Goal: Transaction & Acquisition: Purchase product/service

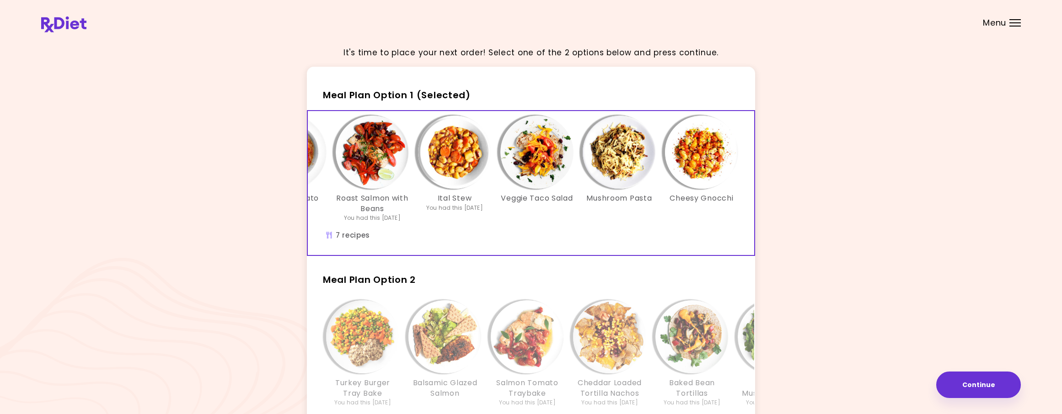
scroll to position [29, 0]
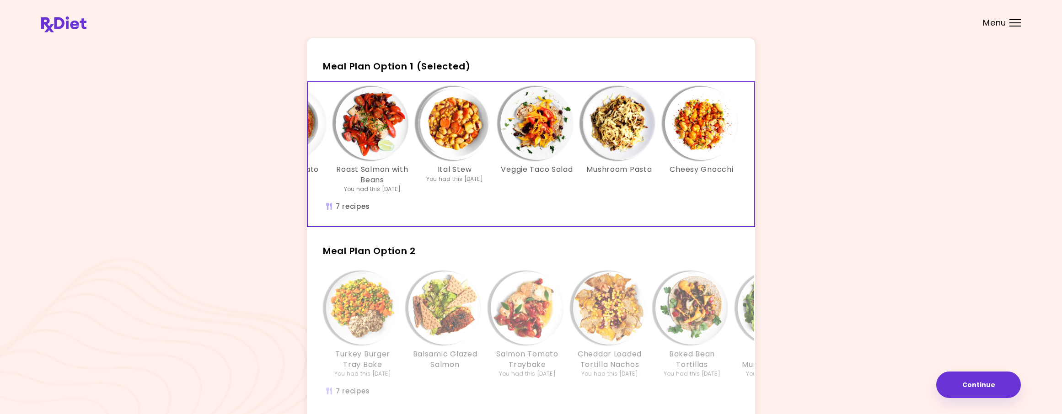
click at [706, 320] on img "Info - Baked Bean Tortillas - Meal Plan Option 2" at bounding box center [692, 308] width 73 height 73
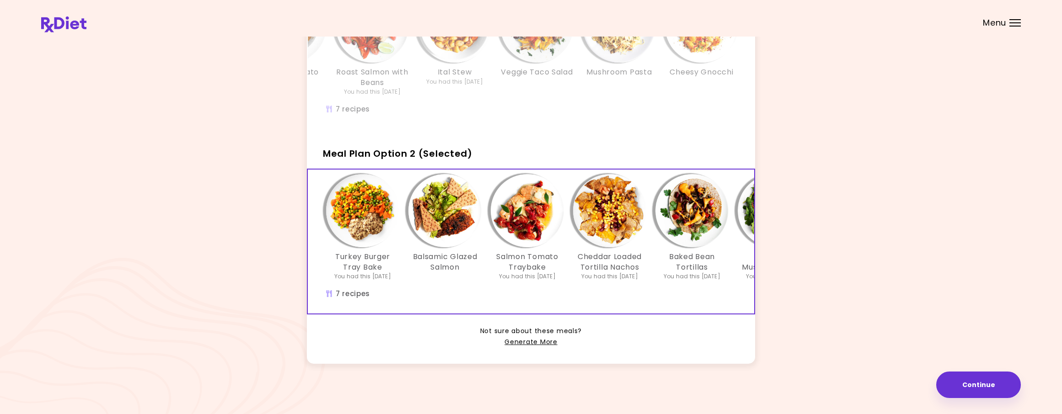
scroll to position [145, 0]
click at [526, 341] on link "Generate More" at bounding box center [531, 342] width 53 height 11
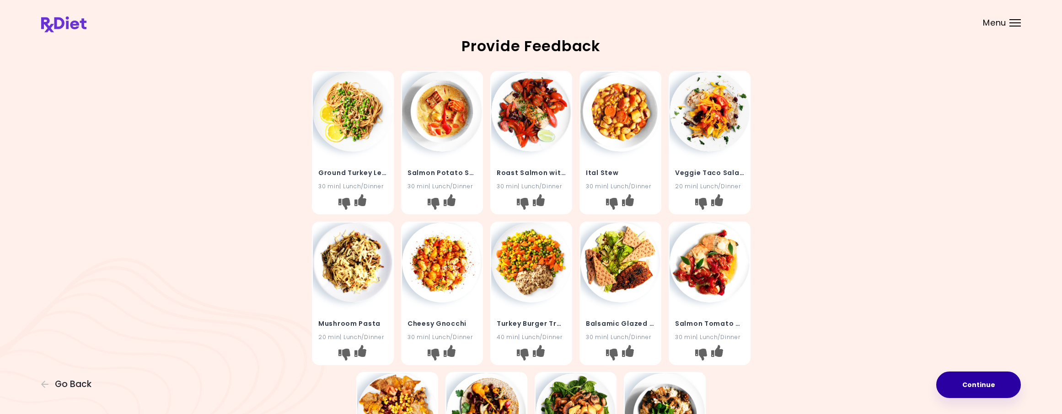
click at [973, 387] on button "Continue" at bounding box center [978, 385] width 85 height 27
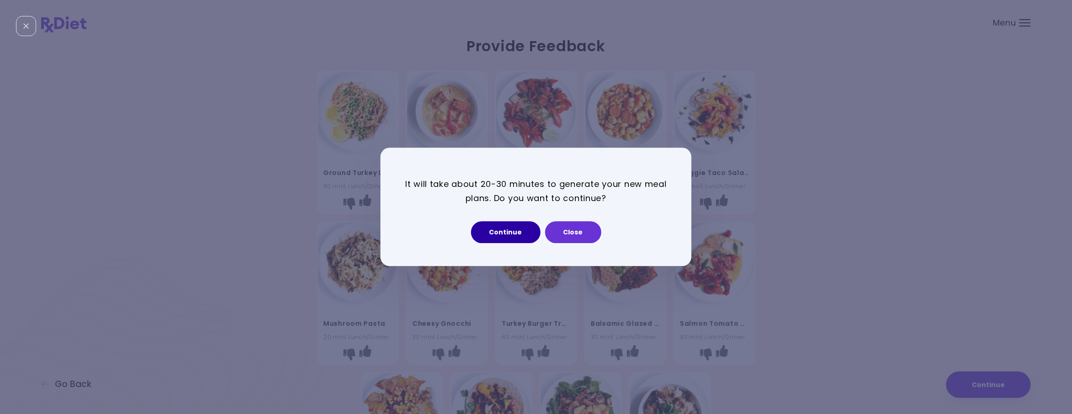
click at [527, 236] on button "Continue" at bounding box center [506, 233] width 70 height 22
select select "*"
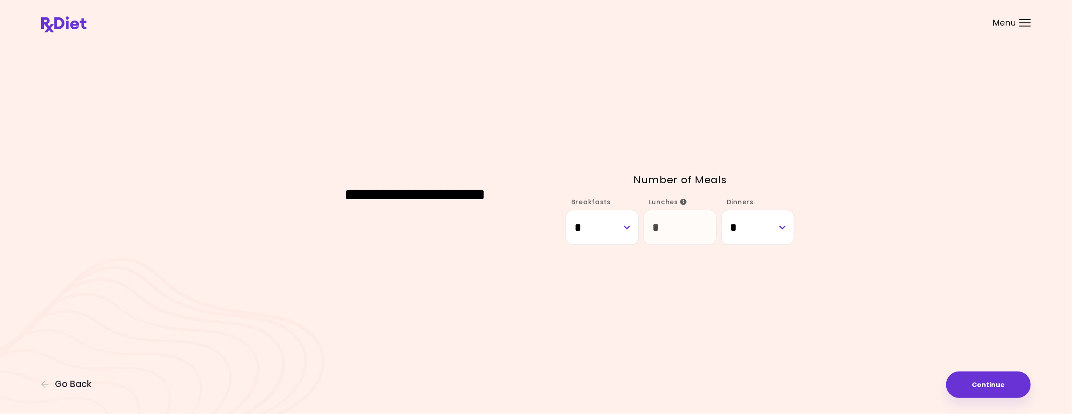
click at [708, 291] on div "**********" at bounding box center [536, 207] width 990 height 337
click at [1011, 387] on button "Continue" at bounding box center [988, 385] width 85 height 27
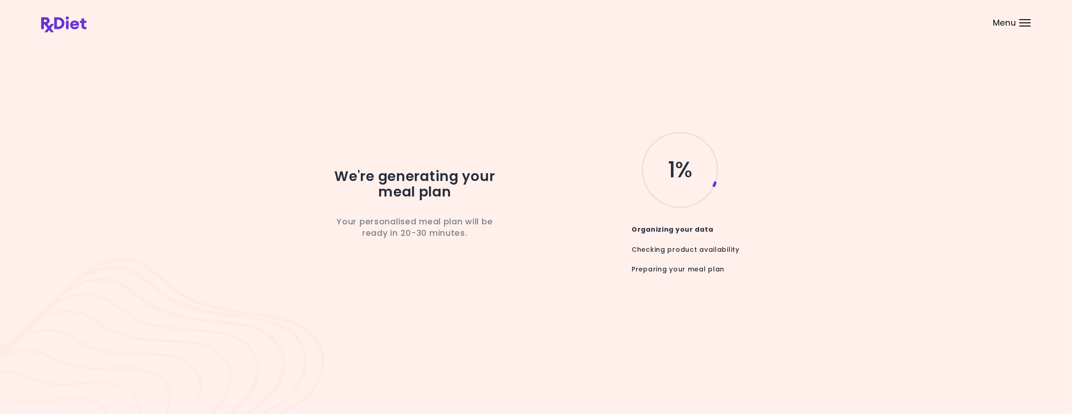
click at [1022, 22] on div at bounding box center [1025, 22] width 11 height 1
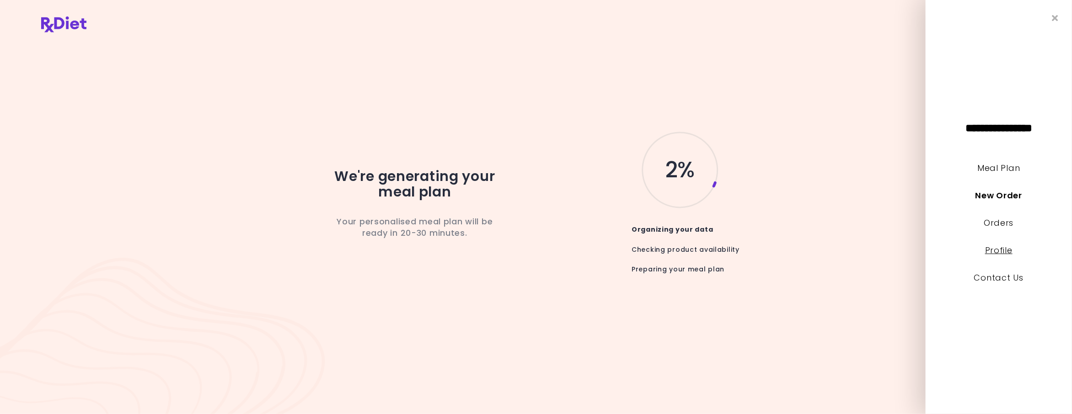
click at [998, 251] on link "Profile" at bounding box center [998, 250] width 27 height 11
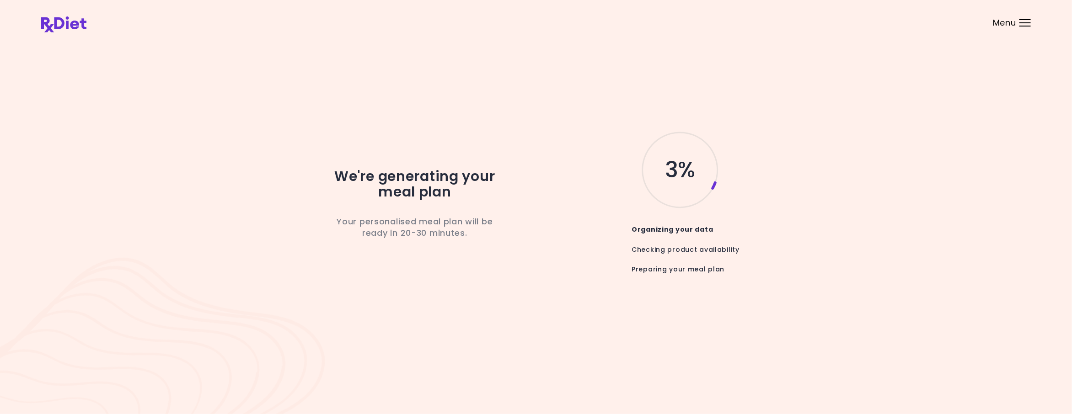
click at [1006, 24] on span "Menu" at bounding box center [1004, 23] width 23 height 8
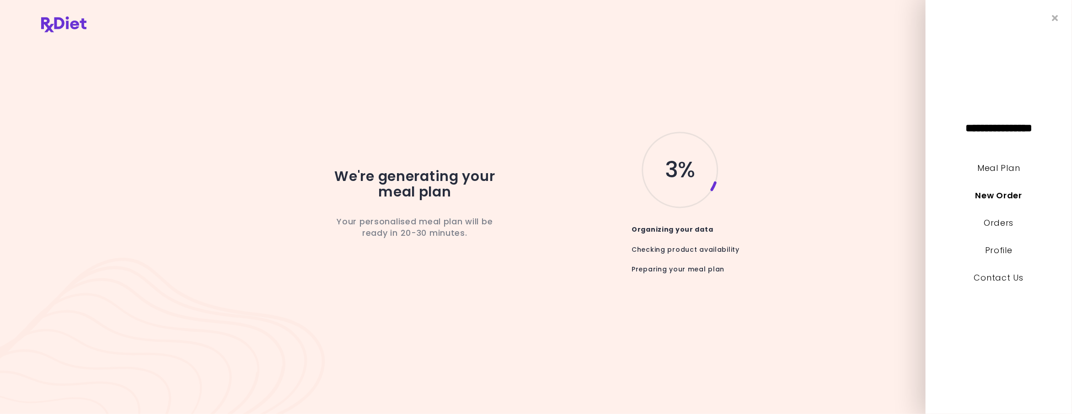
click at [898, 31] on header at bounding box center [536, 18] width 1072 height 37
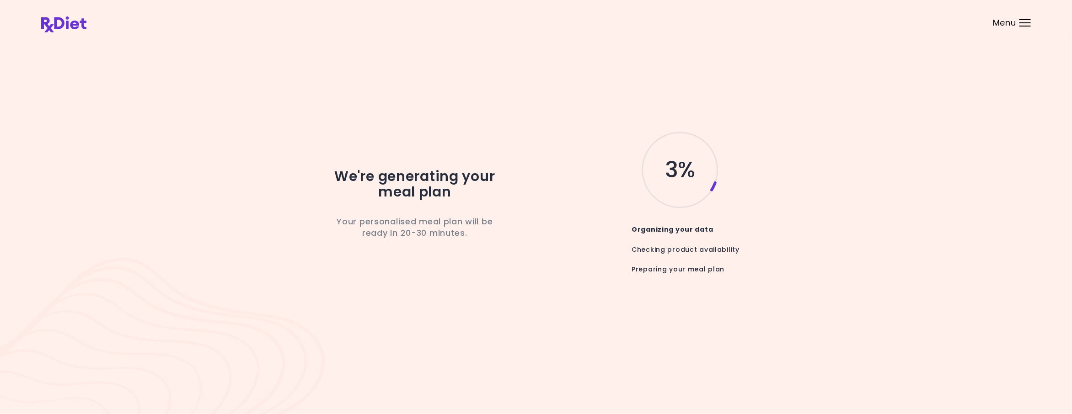
click at [66, 25] on img at bounding box center [63, 24] width 45 height 16
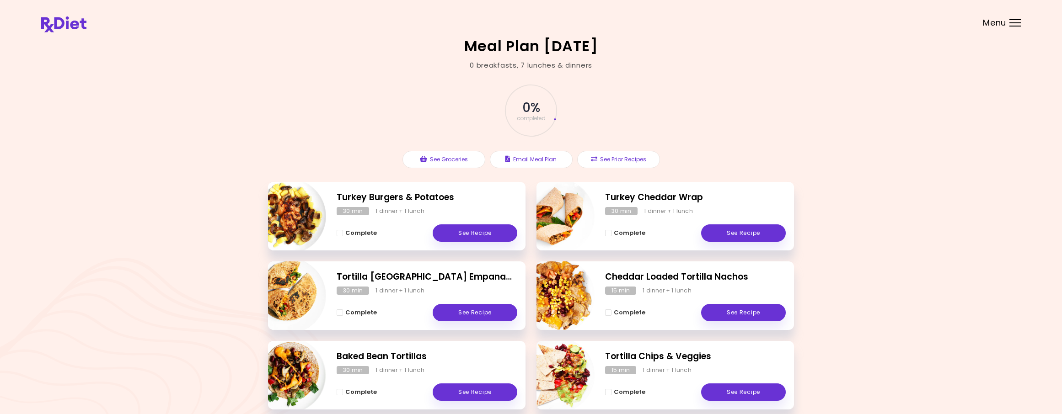
click at [1054, 173] on div "Meal Plan [DATE] 0 breakfasts , 7 lunches & dinners 0 % completed See Groceries…" at bounding box center [531, 269] width 1062 height 539
click at [1002, 20] on span "Menu" at bounding box center [994, 23] width 23 height 8
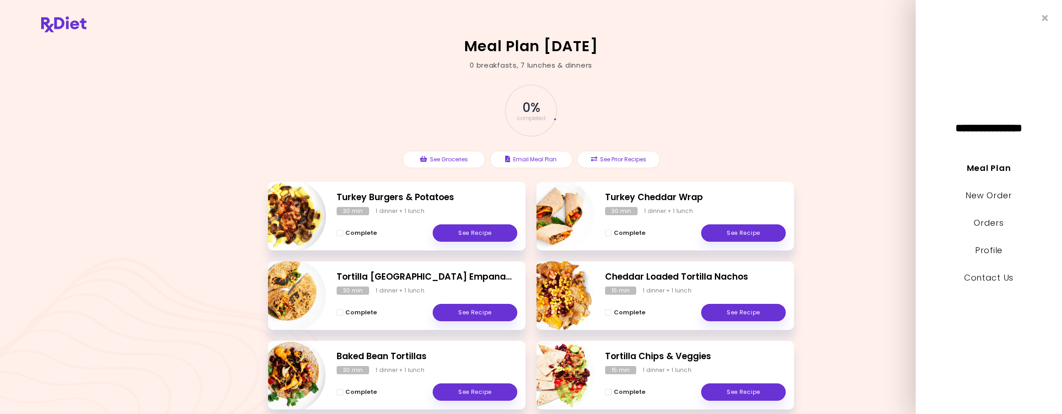
click at [1002, 20] on div "**********" at bounding box center [989, 207] width 146 height 414
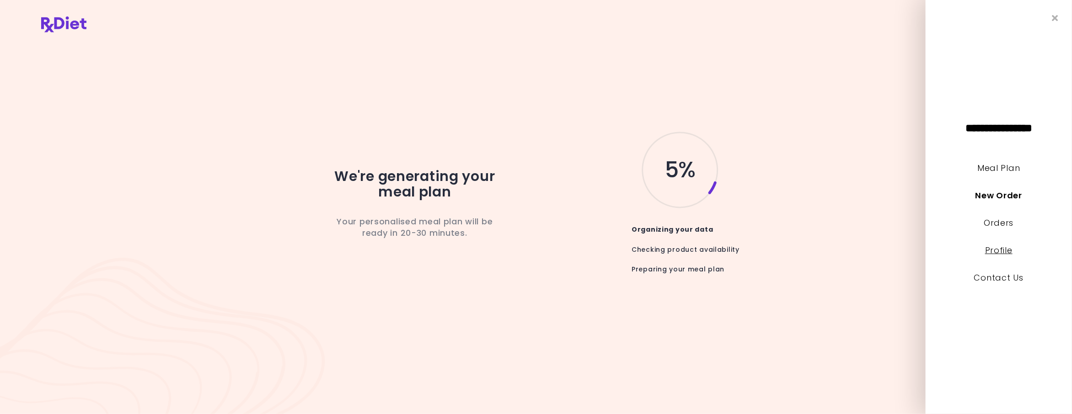
click at [1011, 250] on link "Profile" at bounding box center [998, 250] width 27 height 11
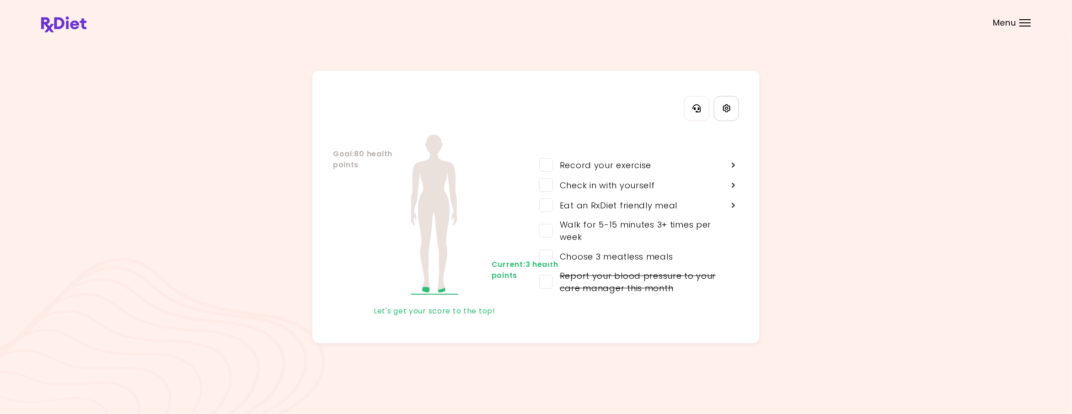
click at [726, 106] on icon "Settings" at bounding box center [727, 108] width 8 height 8
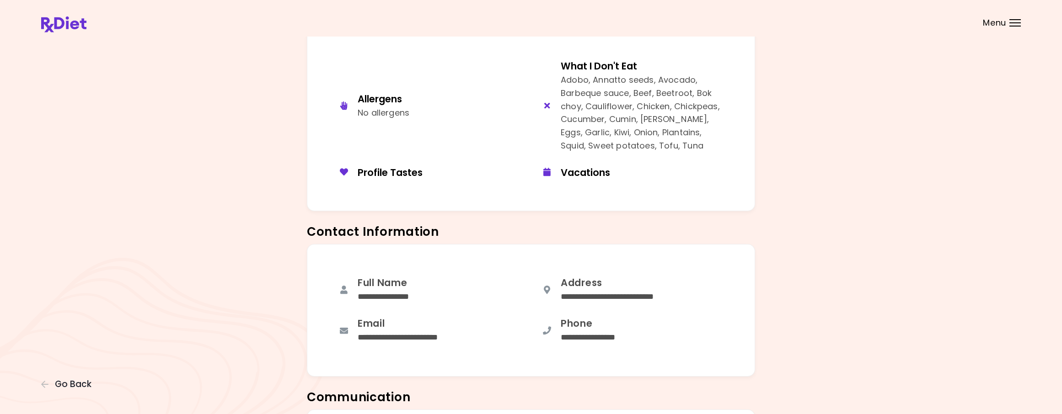
scroll to position [70, 0]
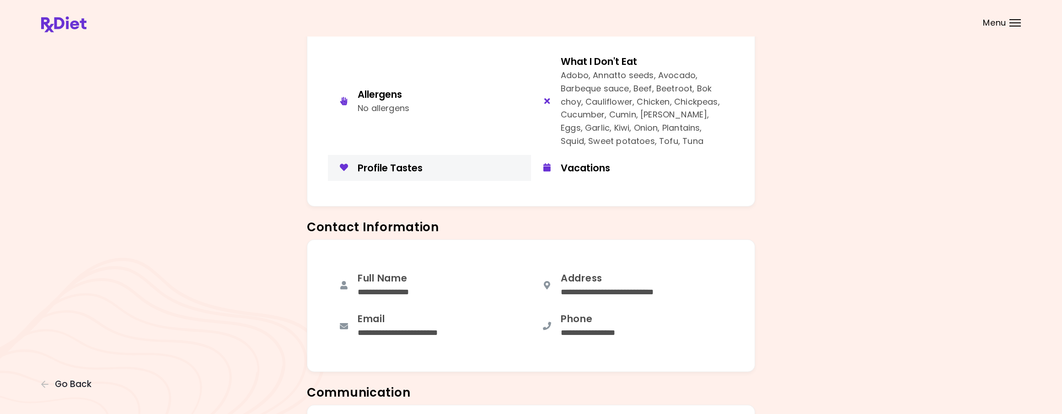
click at [406, 165] on div "Profile Tastes" at bounding box center [441, 168] width 167 height 12
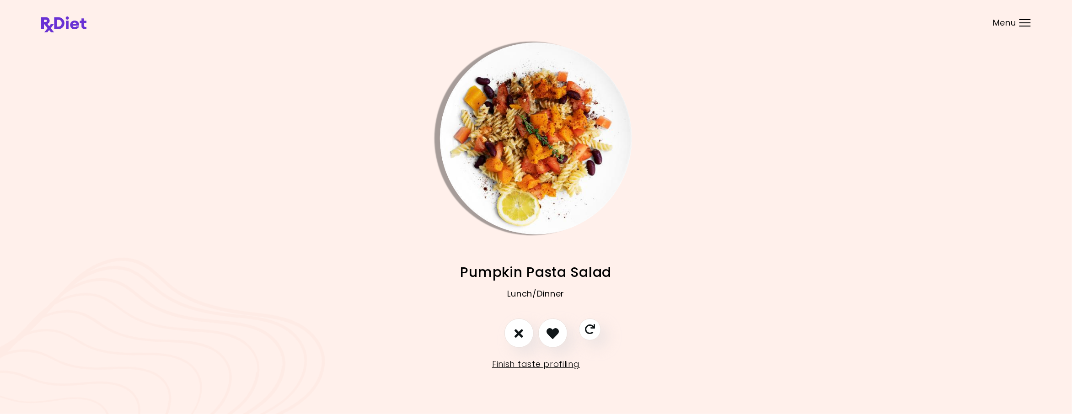
click at [571, 165] on img "Info - Pumpkin Pasta Salad" at bounding box center [536, 139] width 192 height 192
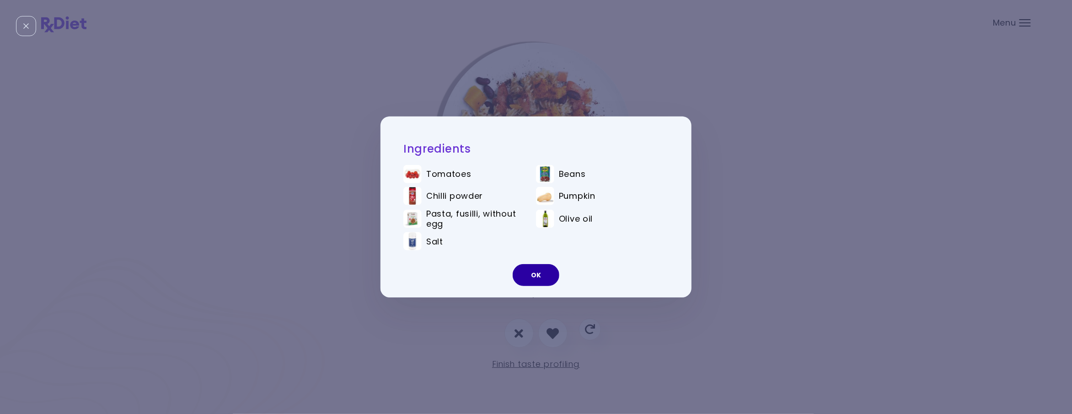
click at [537, 279] on button "OK" at bounding box center [536, 275] width 47 height 22
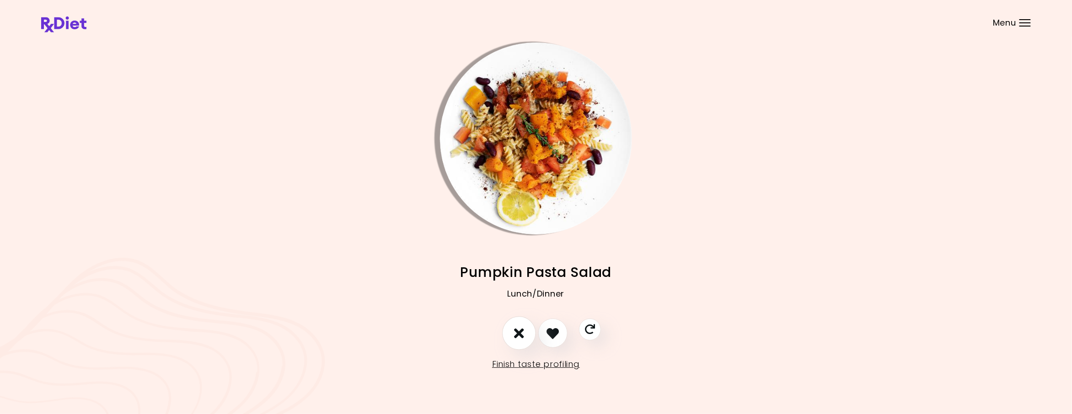
click at [519, 329] on icon "I don't like this recipe" at bounding box center [519, 334] width 10 height 14
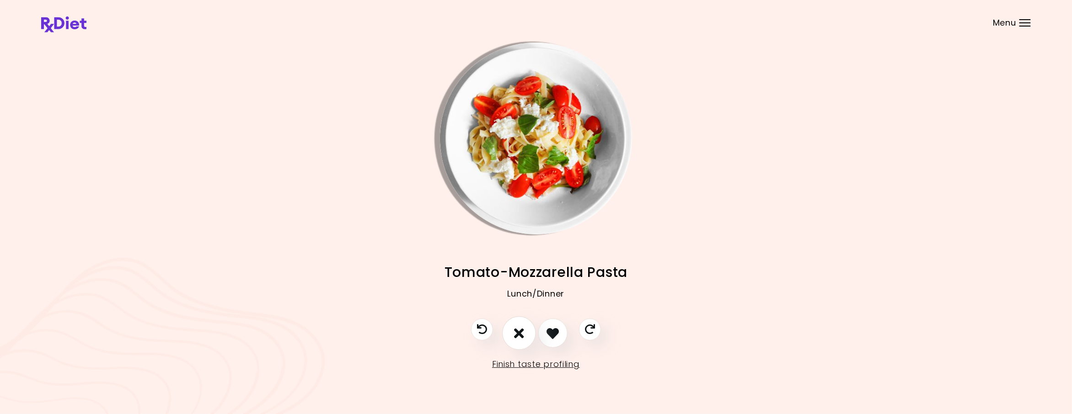
click at [519, 329] on icon "I don't like this recipe" at bounding box center [519, 334] width 10 height 14
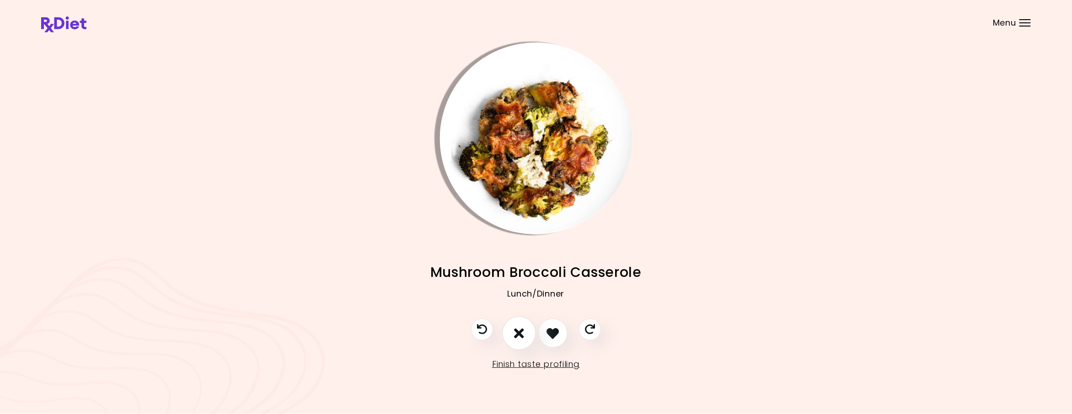
click at [519, 329] on icon "I don't like this recipe" at bounding box center [519, 334] width 10 height 14
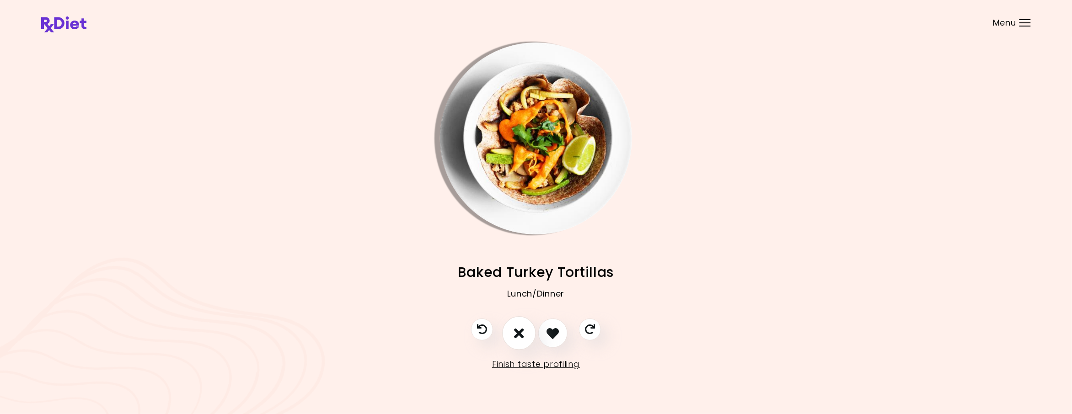
click at [519, 334] on icon "I don't like this recipe" at bounding box center [519, 334] width 10 height 14
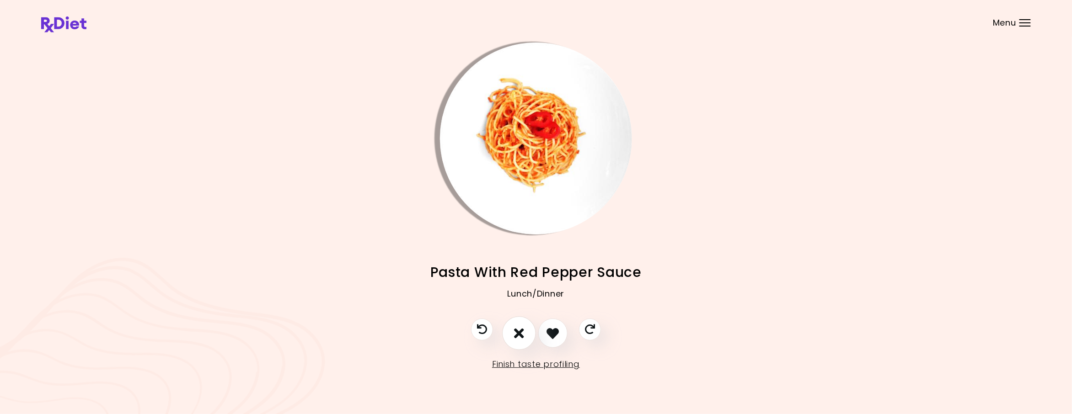
click at [519, 333] on icon "I don't like this recipe" at bounding box center [519, 334] width 10 height 14
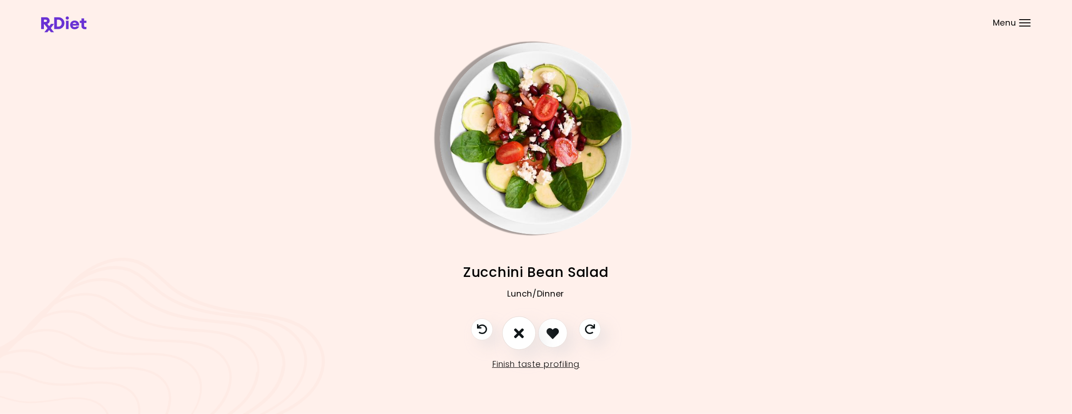
click at [519, 333] on icon "I don't like this recipe" at bounding box center [519, 334] width 10 height 14
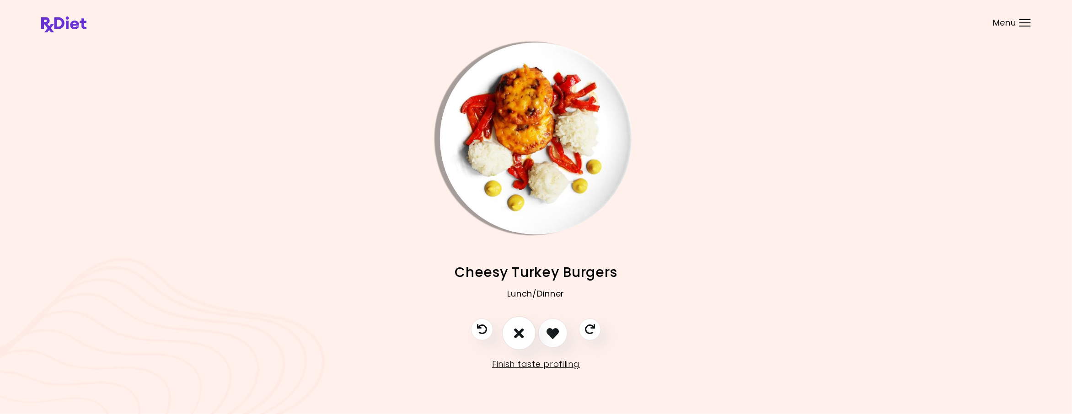
click at [519, 333] on icon "I don't like this recipe" at bounding box center [519, 334] width 10 height 14
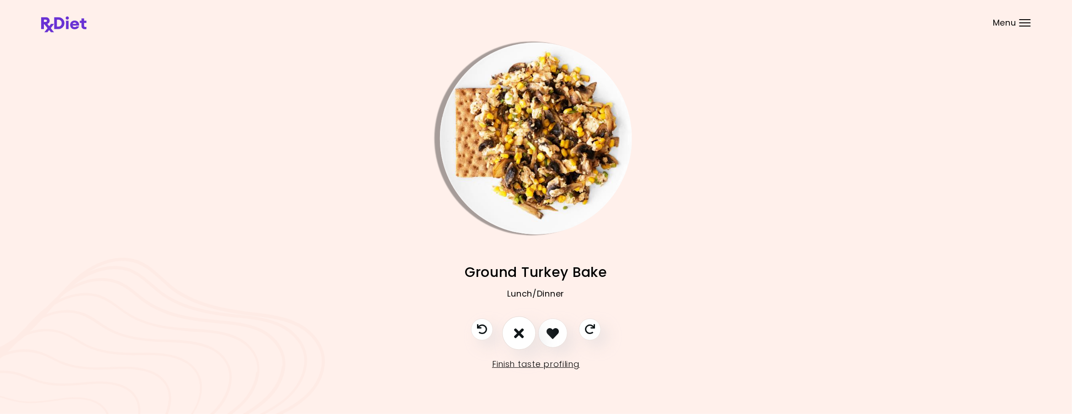
click at [519, 333] on icon "I don't like this recipe" at bounding box center [519, 334] width 10 height 14
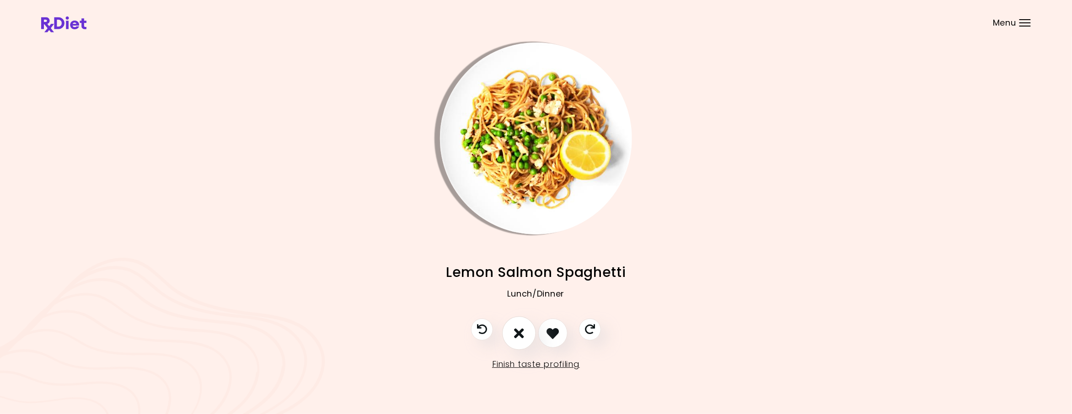
click at [519, 333] on icon "I don't like this recipe" at bounding box center [519, 334] width 10 height 14
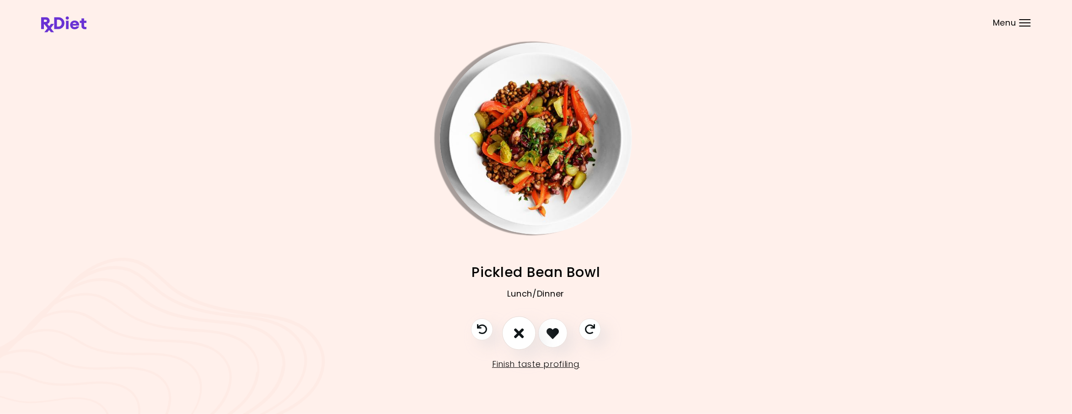
click at [519, 333] on icon "I don't like this recipe" at bounding box center [519, 334] width 10 height 14
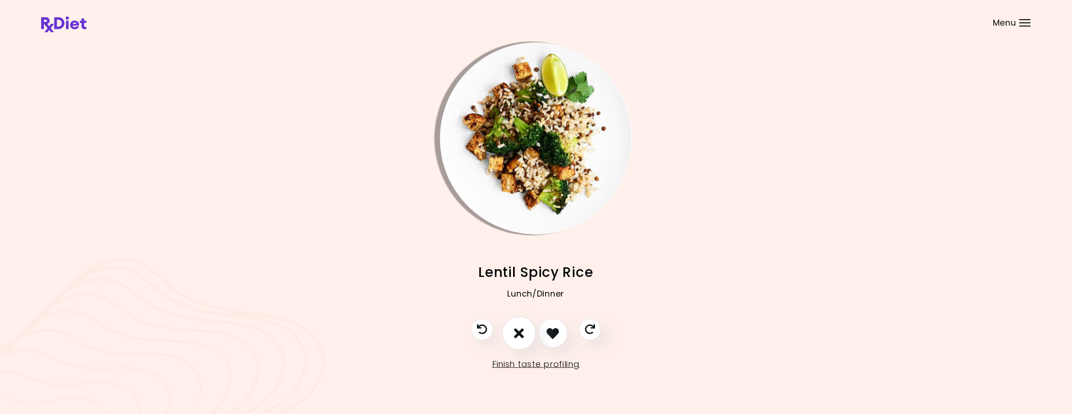
click at [519, 333] on icon "I don't like this recipe" at bounding box center [519, 334] width 10 height 14
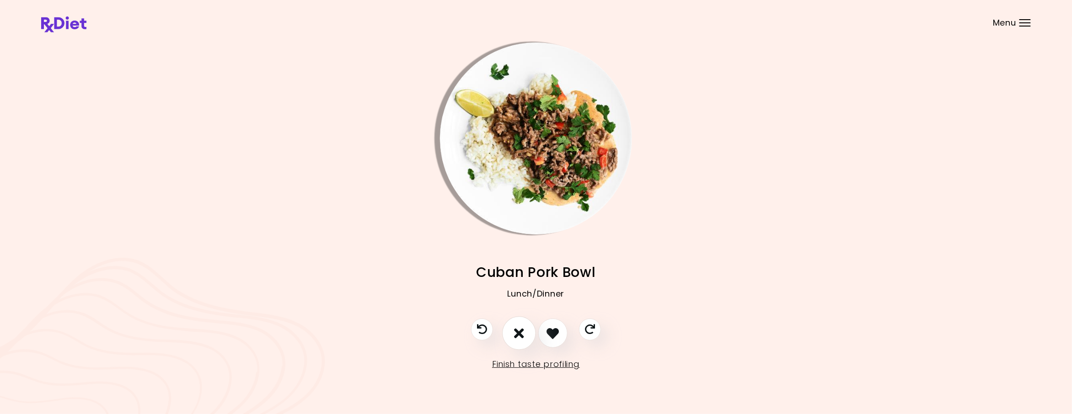
click at [519, 333] on icon "I don't like this recipe" at bounding box center [519, 334] width 10 height 14
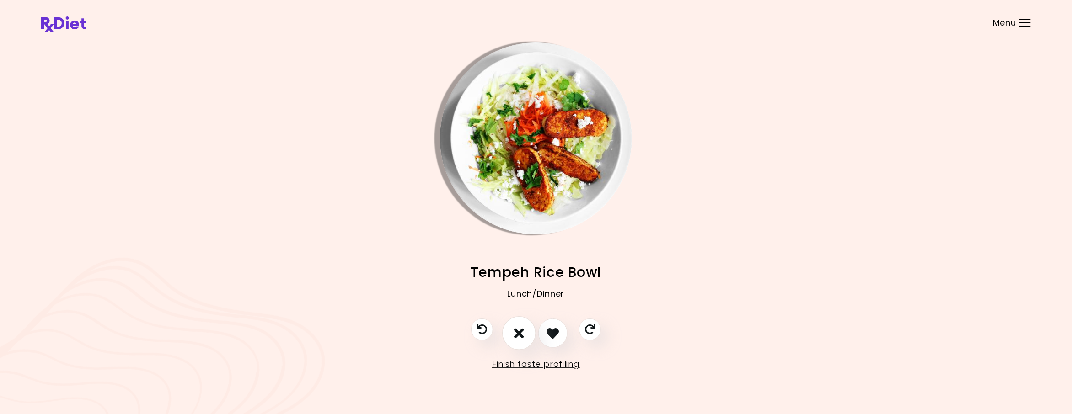
click at [519, 333] on icon "I don't like this recipe" at bounding box center [519, 334] width 10 height 14
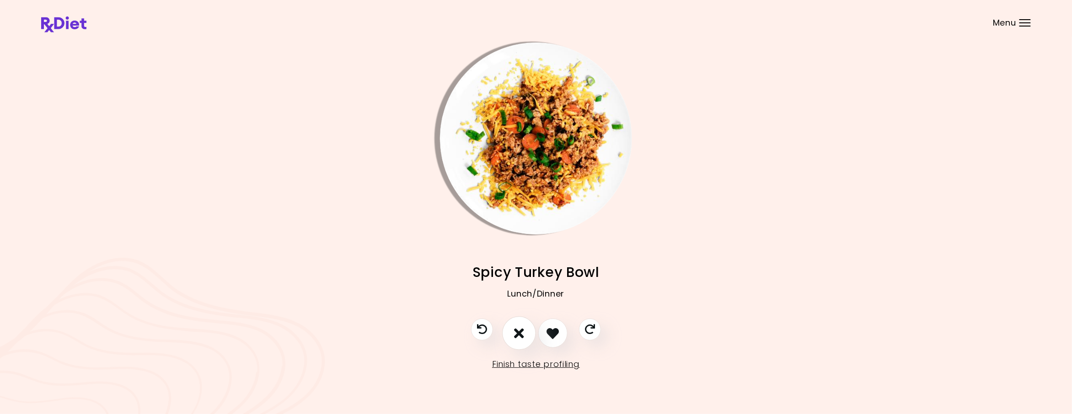
click at [519, 333] on icon "I don't like this recipe" at bounding box center [519, 334] width 10 height 14
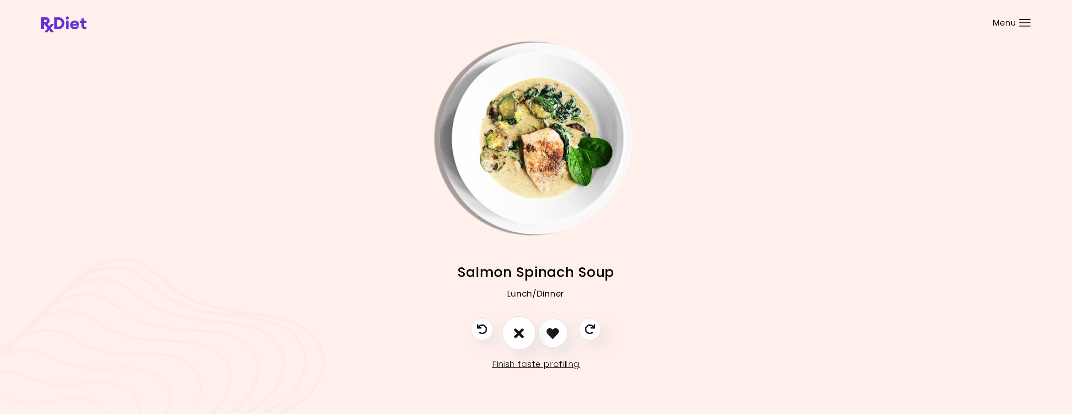
click at [519, 333] on icon "I don't like this recipe" at bounding box center [519, 334] width 10 height 14
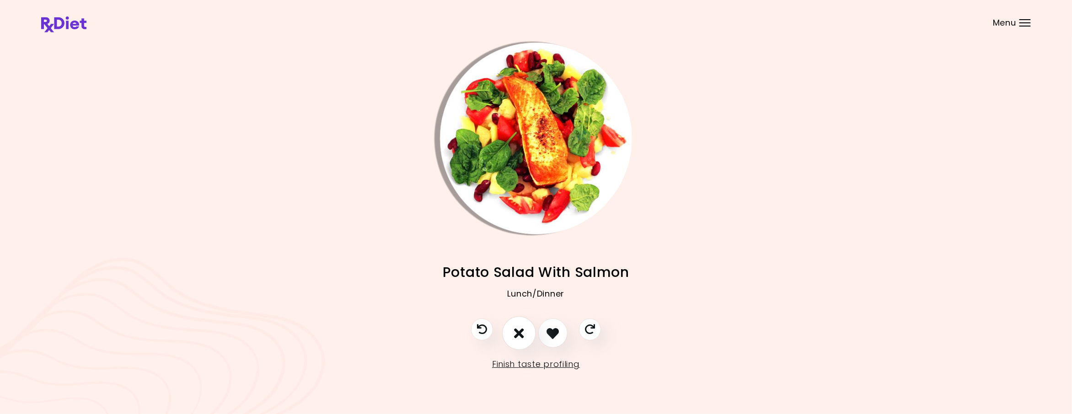
click at [519, 333] on icon "I don't like this recipe" at bounding box center [519, 334] width 10 height 14
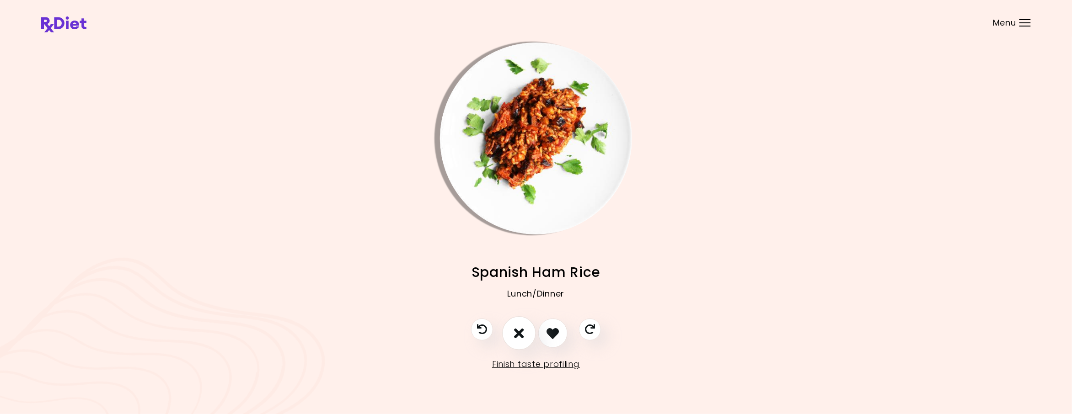
click at [519, 333] on icon "I don't like this recipe" at bounding box center [519, 334] width 10 height 14
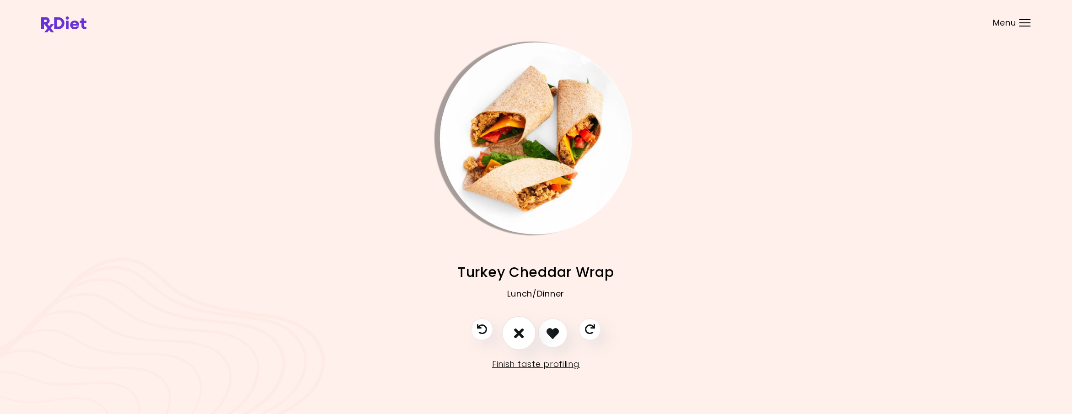
click at [519, 333] on icon "I don't like this recipe" at bounding box center [519, 334] width 10 height 14
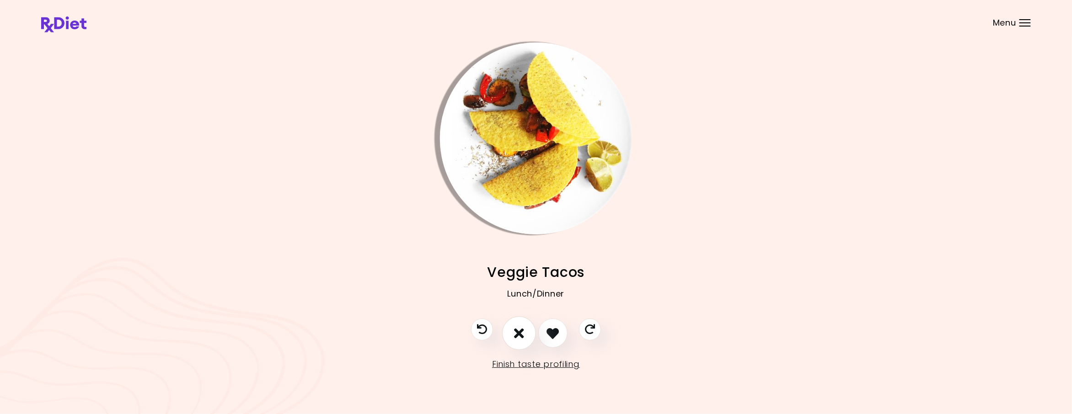
click at [519, 333] on icon "I don't like this recipe" at bounding box center [519, 334] width 10 height 14
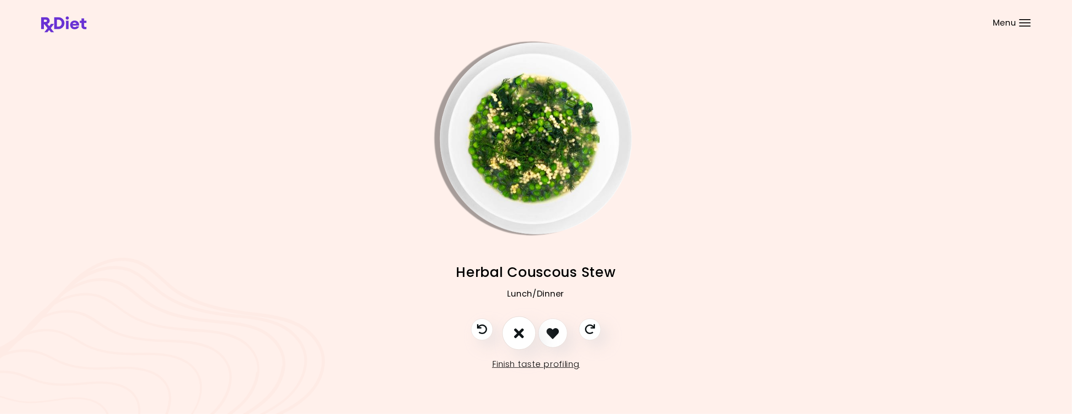
click at [519, 333] on icon "I don't like this recipe" at bounding box center [519, 334] width 10 height 14
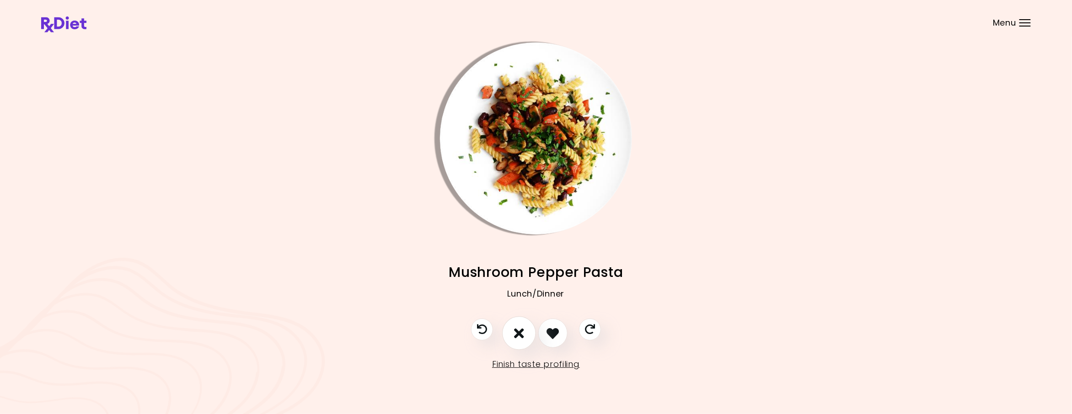
click at [519, 333] on icon "I don't like this recipe" at bounding box center [519, 334] width 10 height 14
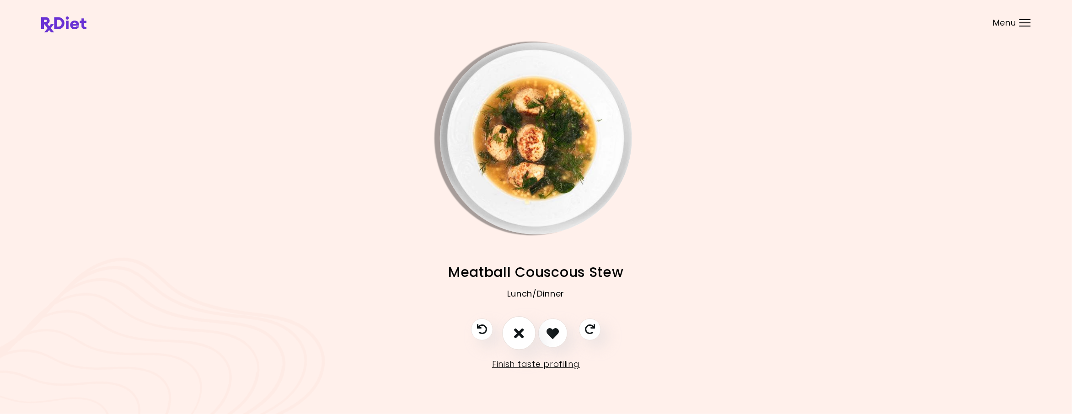
click at [519, 333] on icon "I don't like this recipe" at bounding box center [519, 334] width 10 height 14
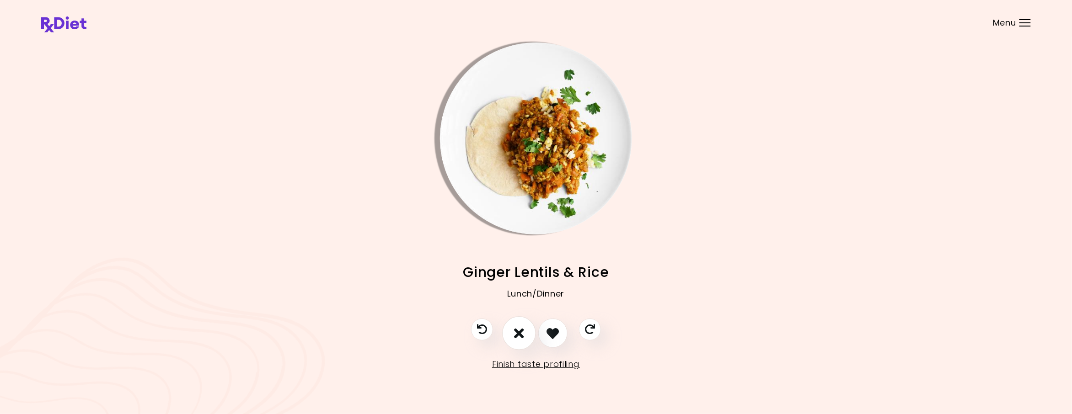
click at [519, 333] on icon "I don't like this recipe" at bounding box center [519, 334] width 10 height 14
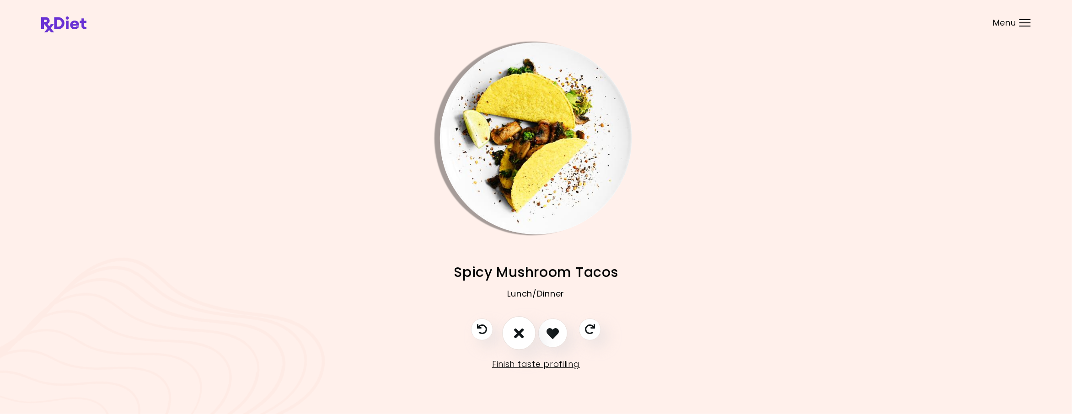
click at [519, 333] on icon "I don't like this recipe" at bounding box center [519, 334] width 10 height 14
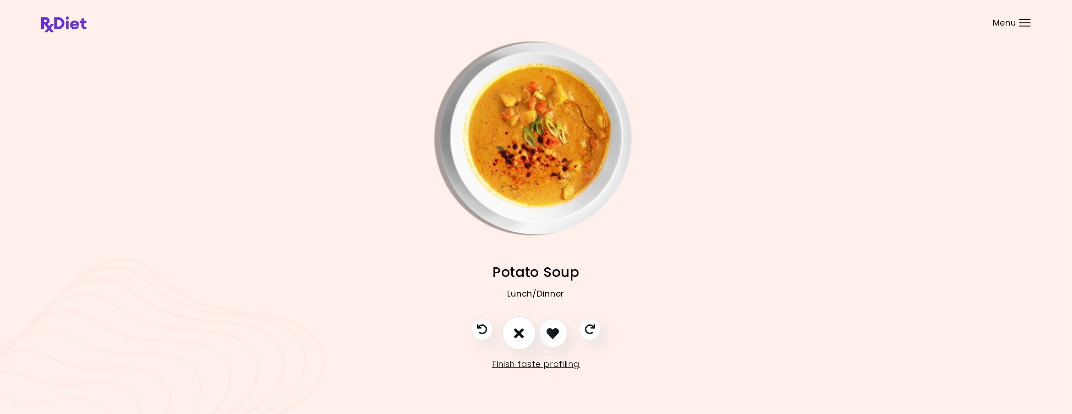
click at [519, 333] on icon "I don't like this recipe" at bounding box center [519, 334] width 10 height 14
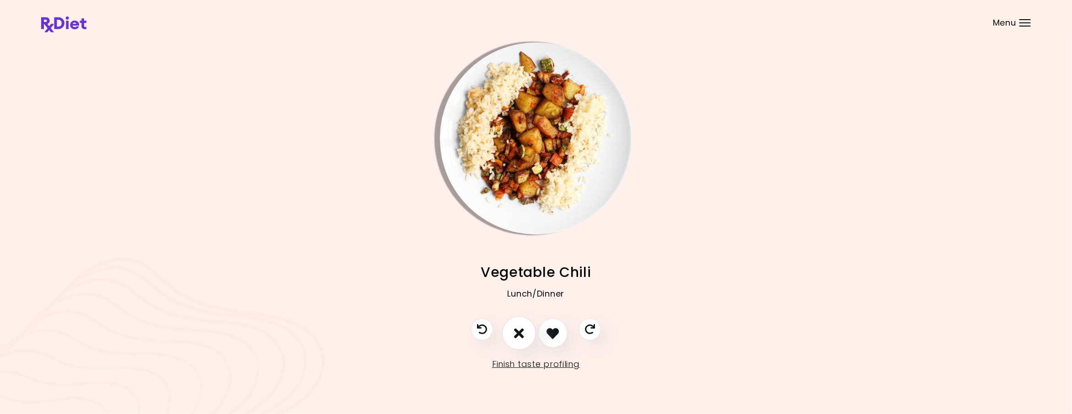
click at [519, 333] on icon "I don't like this recipe" at bounding box center [519, 334] width 10 height 14
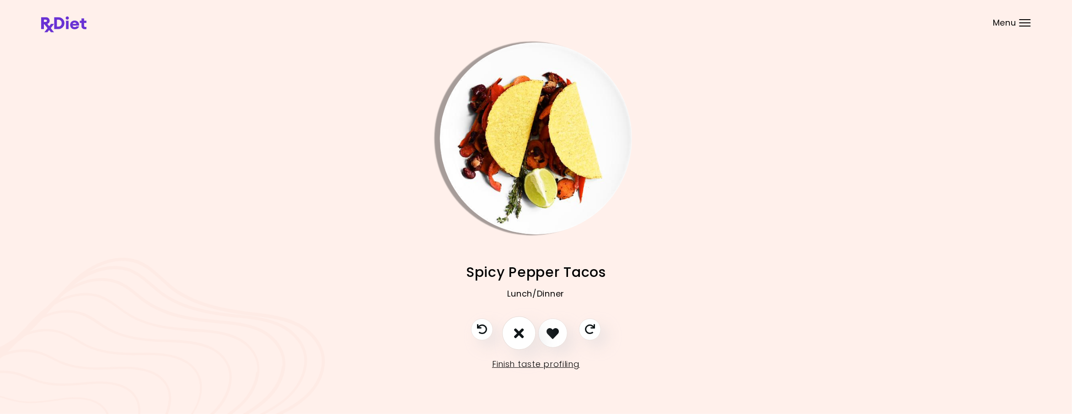
click at [519, 333] on icon "I don't like this recipe" at bounding box center [519, 334] width 10 height 14
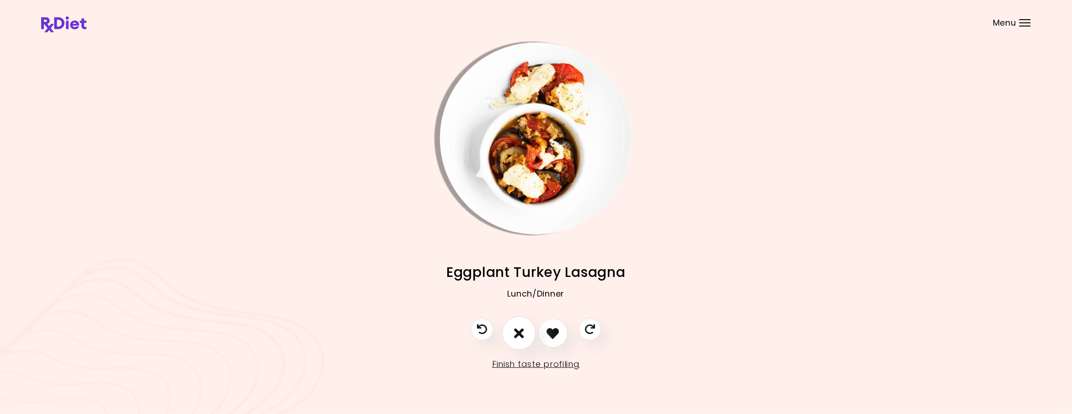
click at [519, 333] on icon "I don't like this recipe" at bounding box center [519, 334] width 10 height 14
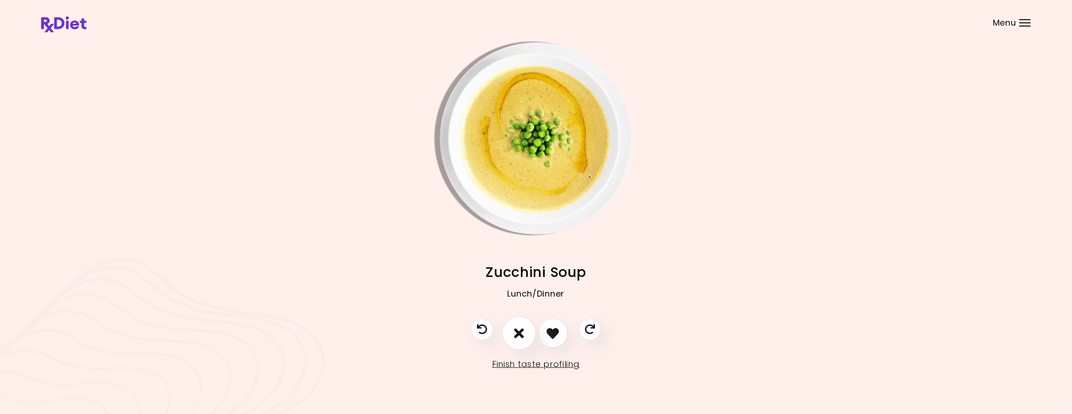
click at [519, 333] on icon "I don't like this recipe" at bounding box center [519, 334] width 10 height 14
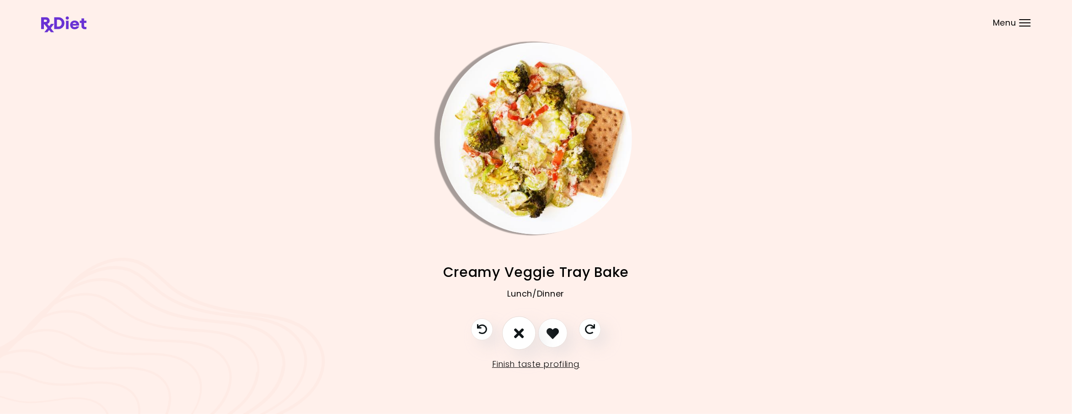
click at [519, 333] on icon "I don't like this recipe" at bounding box center [519, 334] width 10 height 14
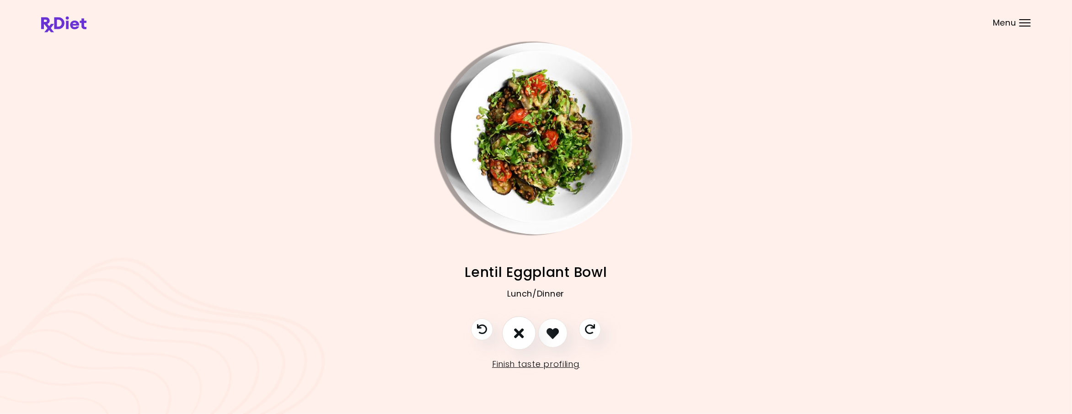
click at [519, 333] on icon "I don't like this recipe" at bounding box center [519, 334] width 10 height 14
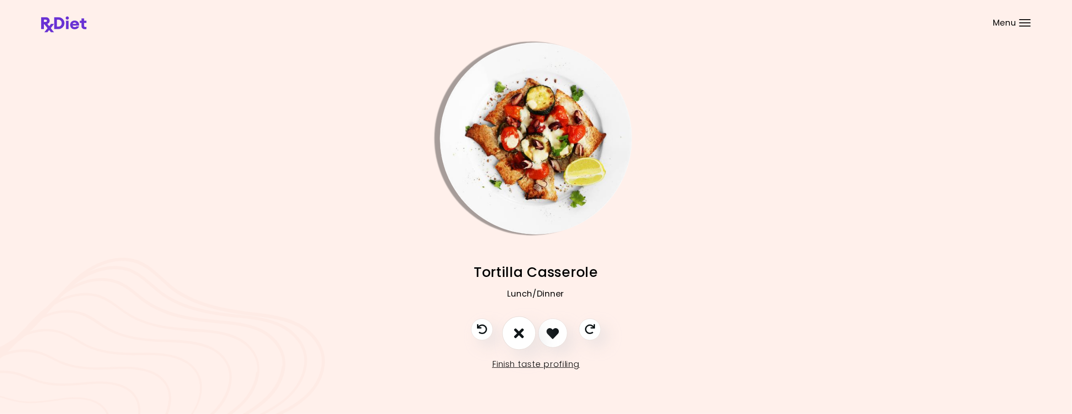
click at [519, 333] on icon "I don't like this recipe" at bounding box center [519, 334] width 10 height 14
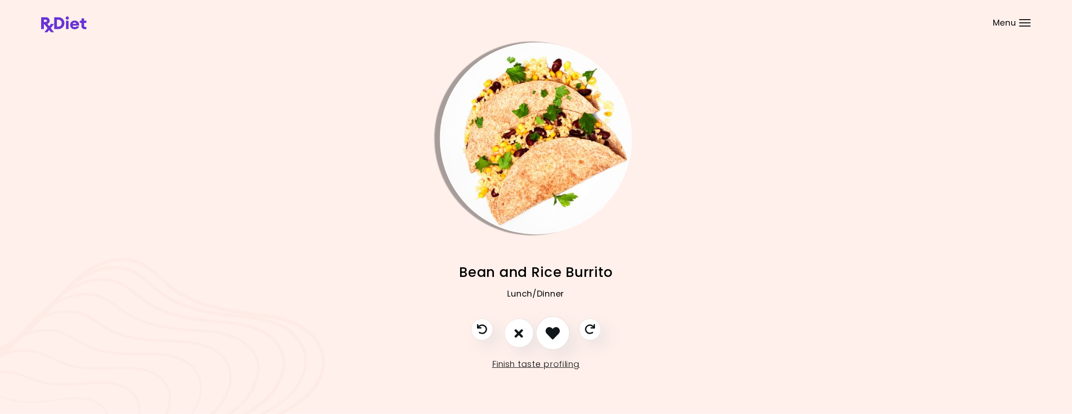
click at [559, 335] on icon "I like this recipe" at bounding box center [553, 334] width 14 height 14
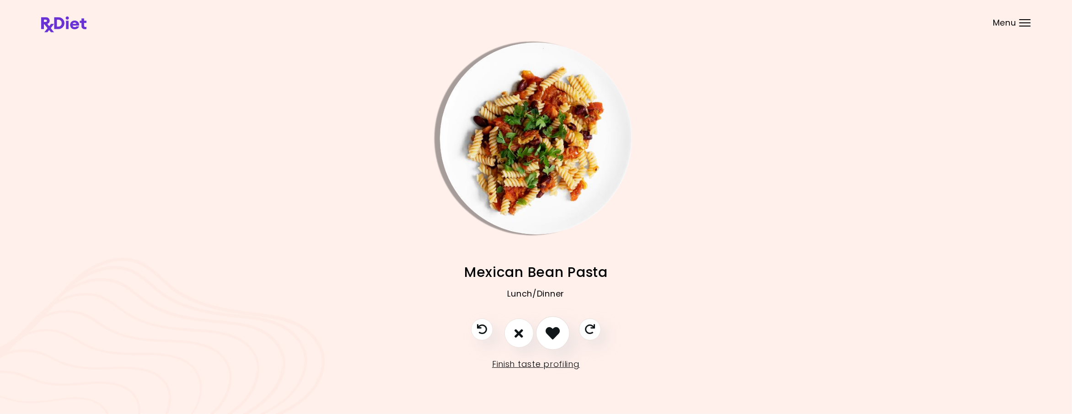
click at [556, 336] on icon "I like this recipe" at bounding box center [553, 334] width 14 height 14
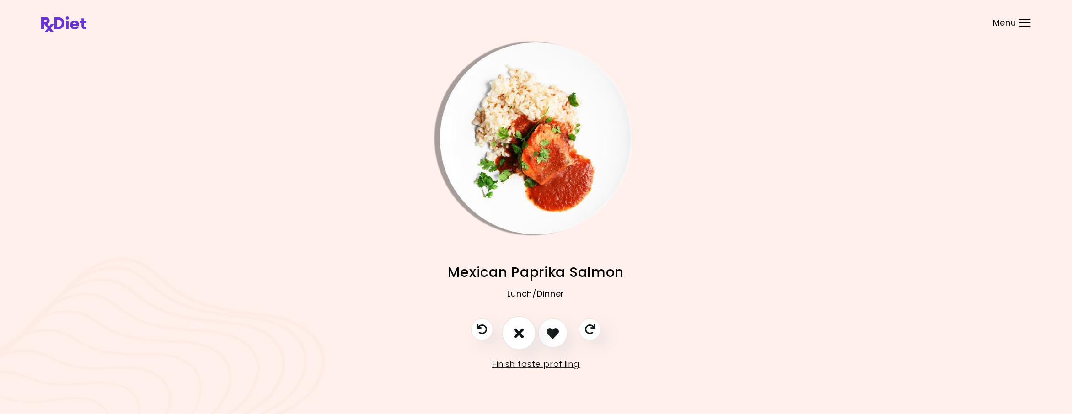
click at [522, 333] on icon "I don't like this recipe" at bounding box center [519, 334] width 10 height 14
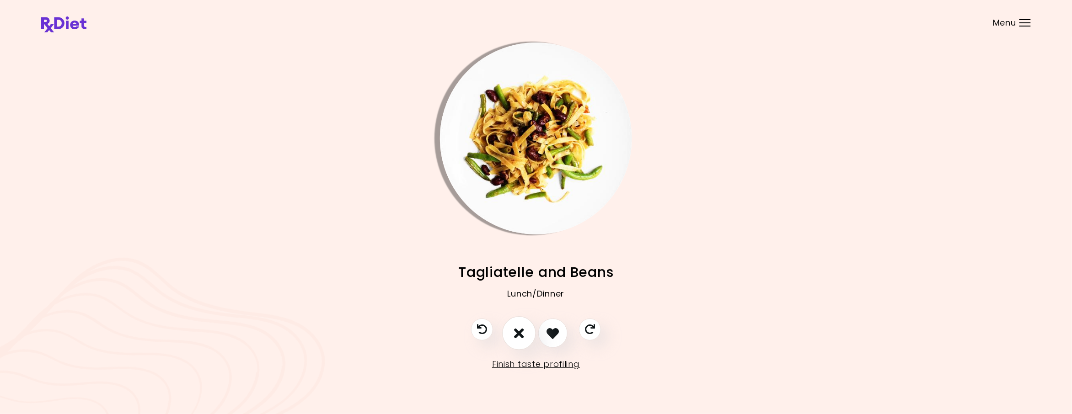
click at [523, 333] on icon "I don't like this recipe" at bounding box center [519, 334] width 10 height 14
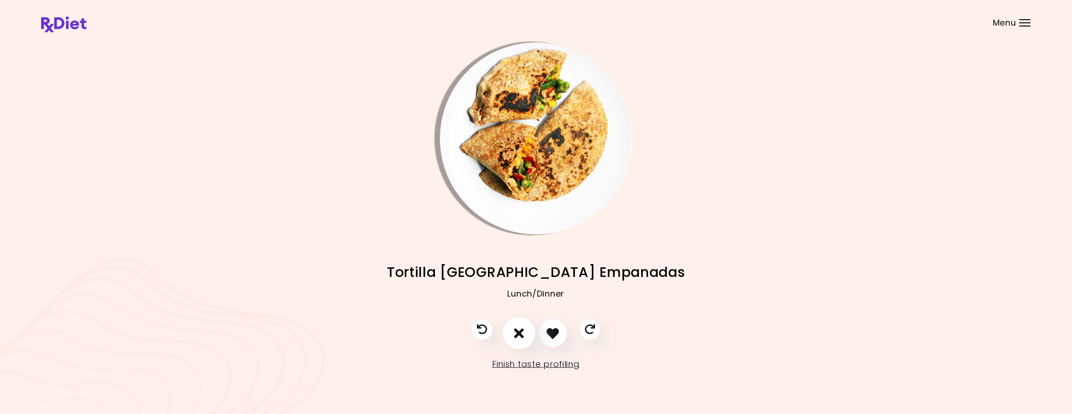
click at [523, 333] on icon "I don't like this recipe" at bounding box center [519, 334] width 10 height 14
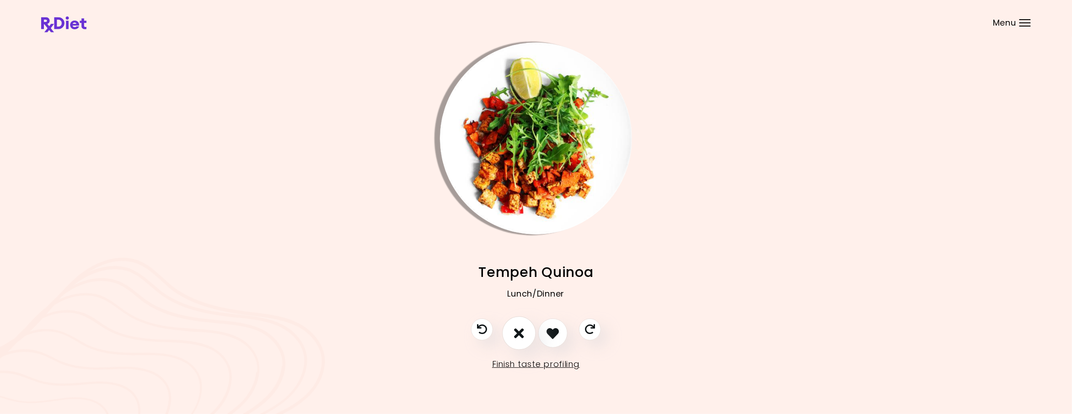
click at [523, 333] on icon "I don't like this recipe" at bounding box center [519, 334] width 10 height 14
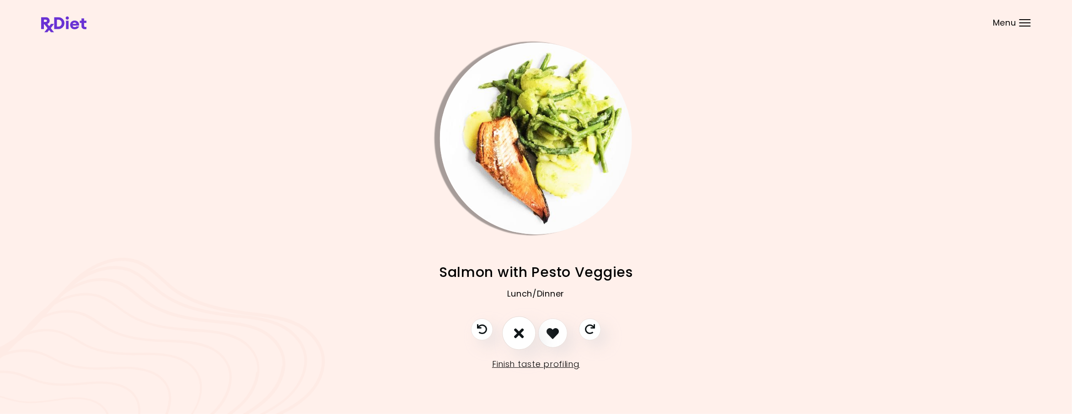
click at [523, 333] on icon "I don't like this recipe" at bounding box center [519, 334] width 10 height 14
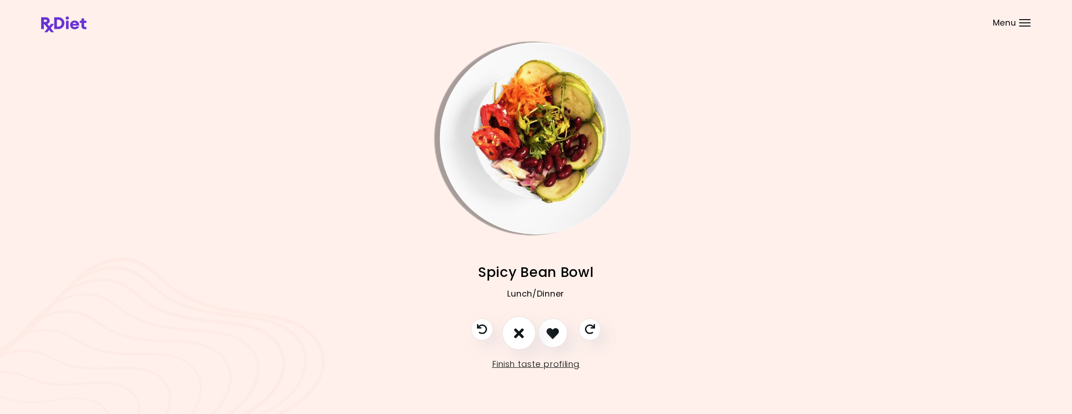
click at [523, 333] on icon "I don't like this recipe" at bounding box center [519, 334] width 10 height 14
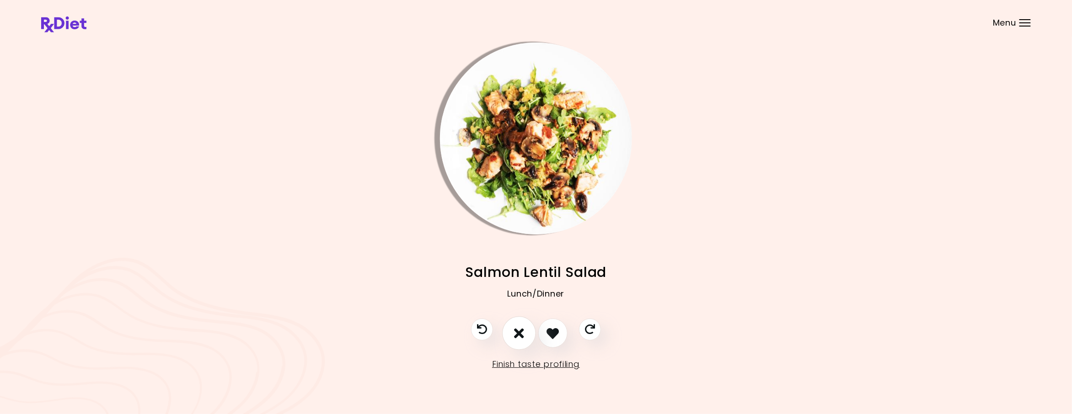
click at [523, 333] on icon "I don't like this recipe" at bounding box center [519, 334] width 10 height 14
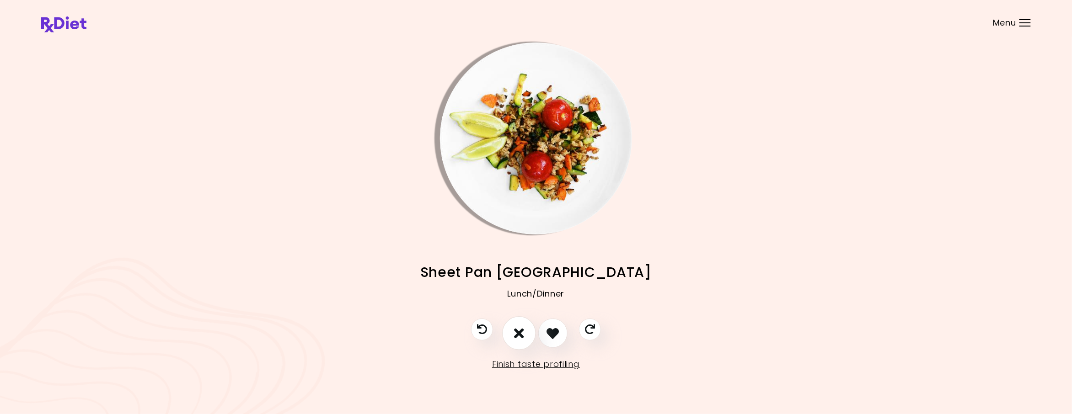
click at [523, 333] on icon "I don't like this recipe" at bounding box center [519, 334] width 10 height 14
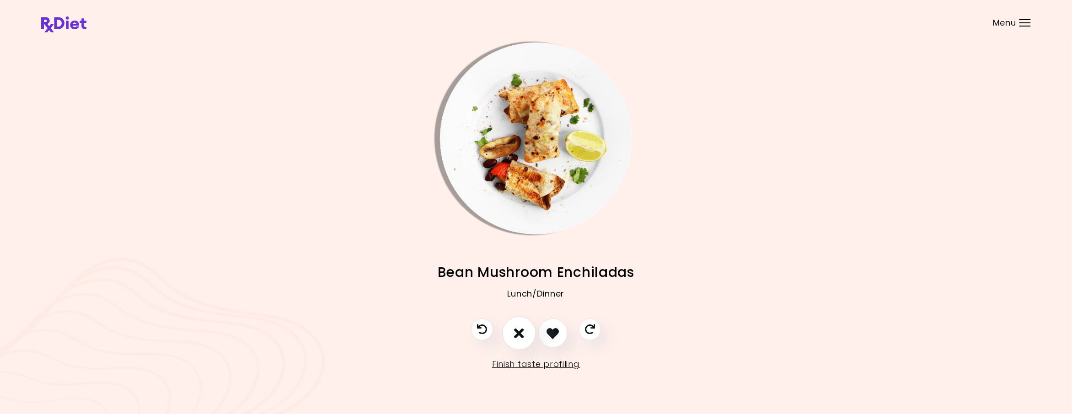
click at [523, 333] on icon "I don't like this recipe" at bounding box center [519, 334] width 10 height 14
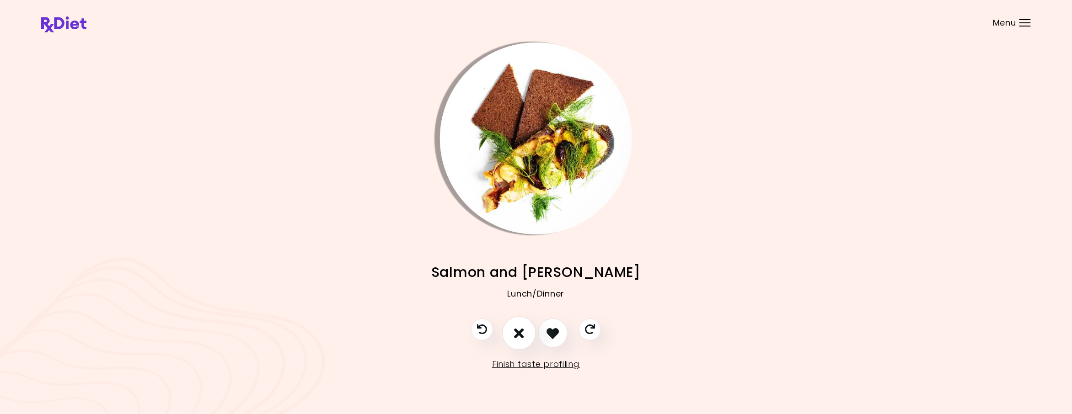
click at [523, 333] on icon "I don't like this recipe" at bounding box center [519, 334] width 10 height 14
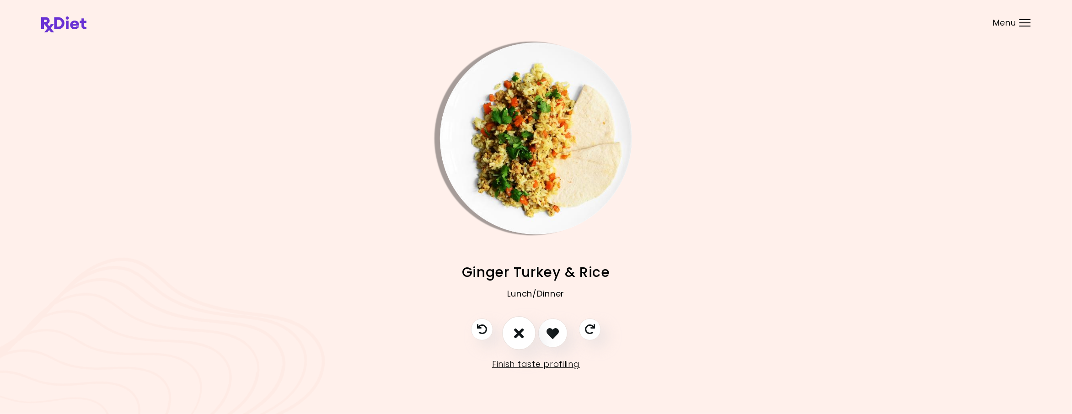
click at [523, 333] on icon "I don't like this recipe" at bounding box center [519, 334] width 10 height 14
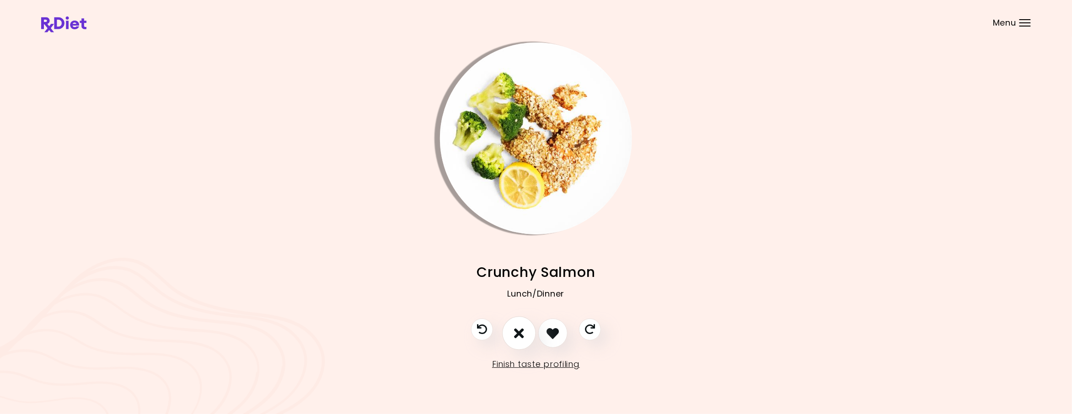
click at [523, 333] on icon "I don't like this recipe" at bounding box center [519, 334] width 10 height 14
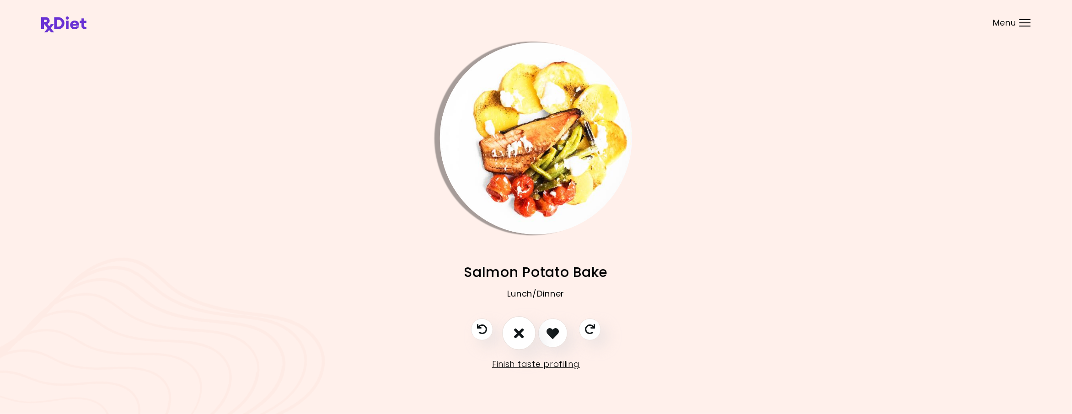
click at [523, 333] on icon "I don't like this recipe" at bounding box center [519, 334] width 10 height 14
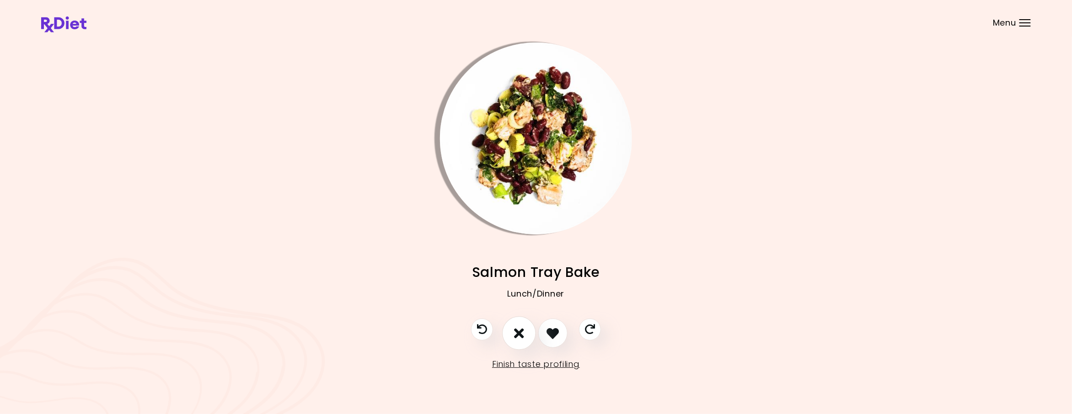
click at [523, 333] on icon "I don't like this recipe" at bounding box center [519, 334] width 10 height 14
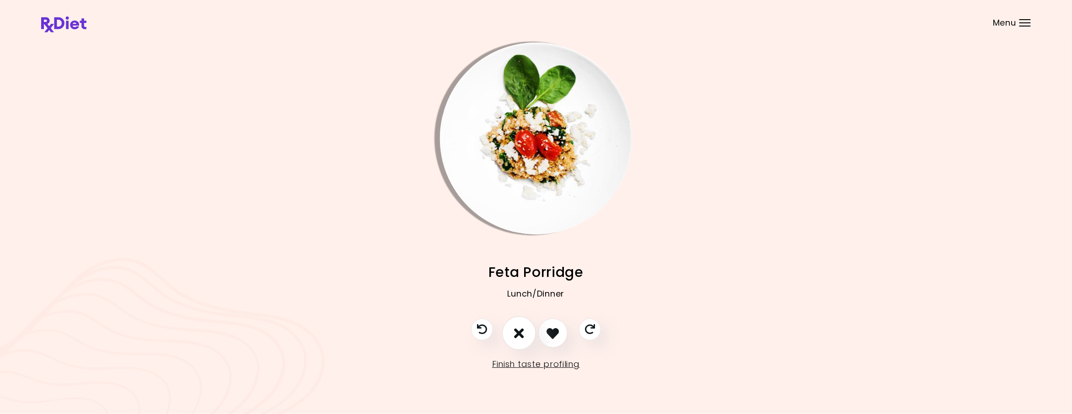
click at [523, 333] on icon "I don't like this recipe" at bounding box center [519, 334] width 10 height 14
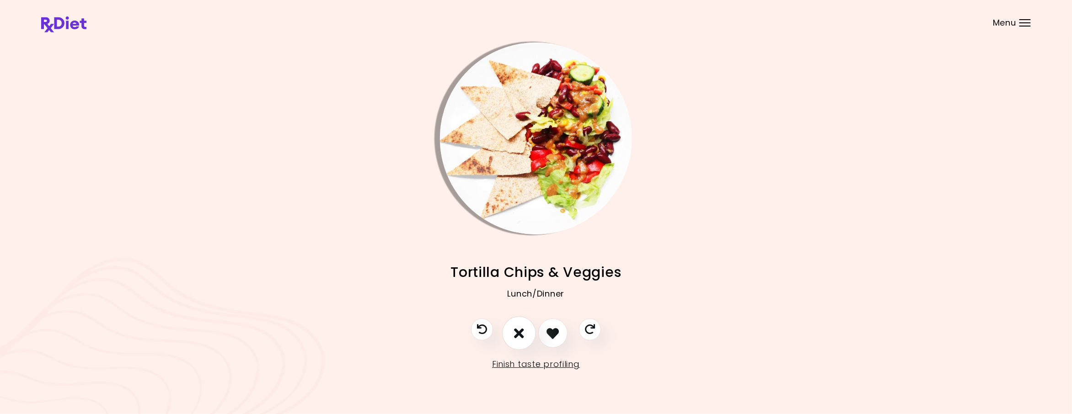
click at [523, 333] on icon "I don't like this recipe" at bounding box center [519, 334] width 10 height 14
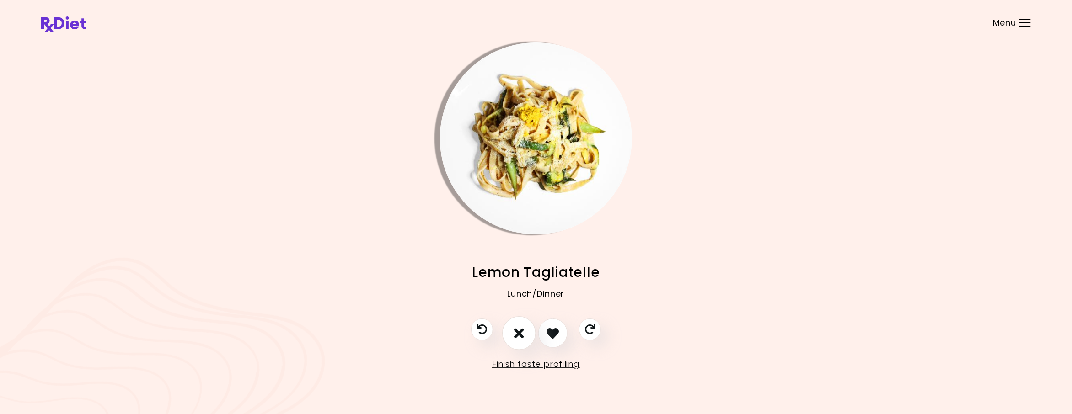
click at [523, 333] on icon "I don't like this recipe" at bounding box center [519, 334] width 10 height 14
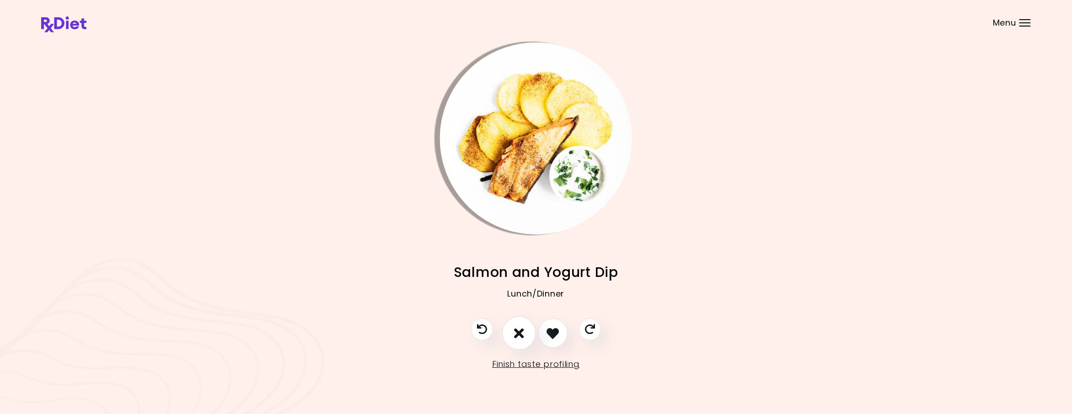
click at [523, 333] on icon "I don't like this recipe" at bounding box center [519, 334] width 10 height 14
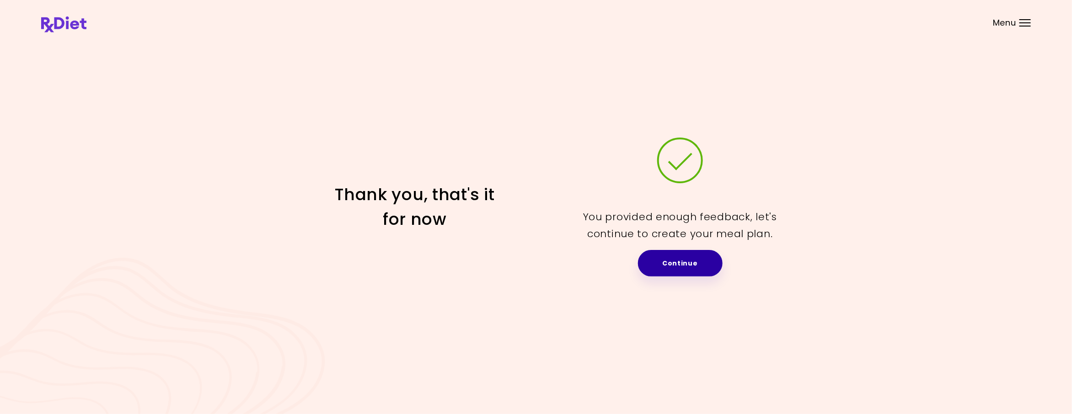
click at [699, 261] on link "Continue" at bounding box center [680, 263] width 85 height 27
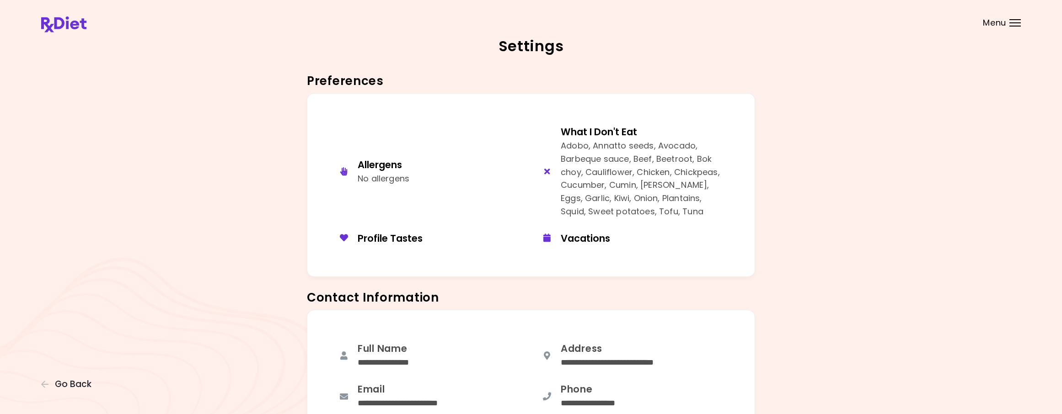
click at [1019, 26] on div at bounding box center [1015, 26] width 11 height 1
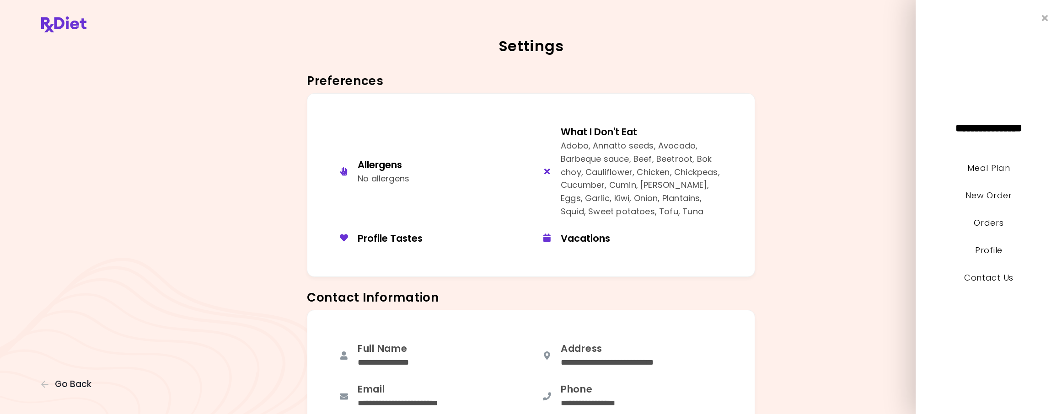
click at [992, 198] on link "New Order" at bounding box center [989, 195] width 46 height 11
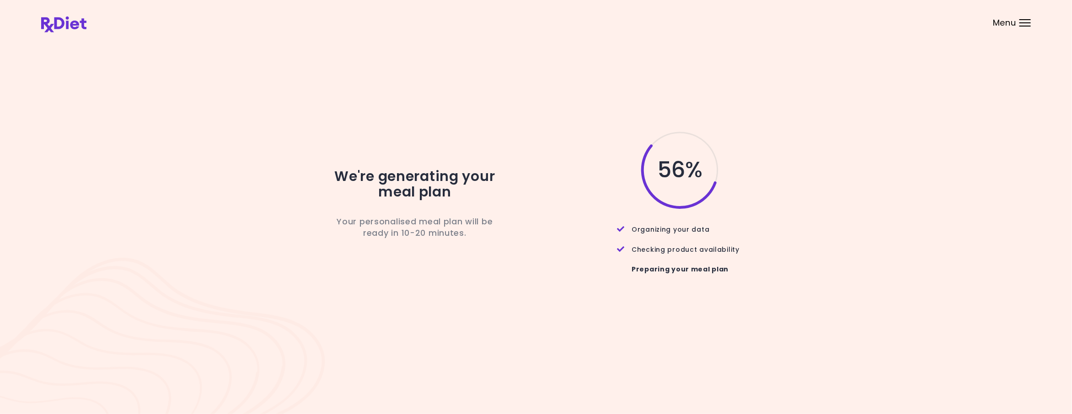
click at [846, 187] on div "We're generating your meal plan Your personalised meal plan will be ready in 10…" at bounding box center [536, 207] width 990 height 154
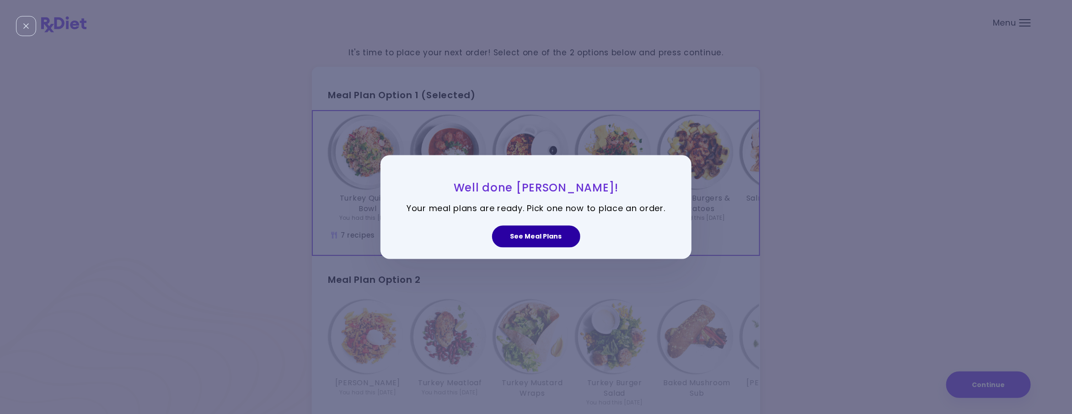
click at [541, 240] on button "See Meal Plans" at bounding box center [536, 237] width 88 height 22
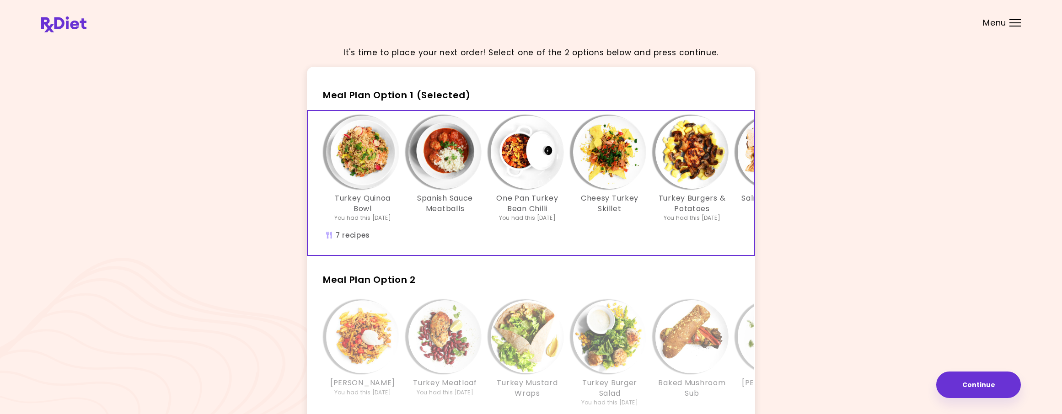
click at [549, 256] on div "Turkey Quinoa Bowl You had this [DATE] Spanish Sauce Meatballs One Pan Turkey B…" at bounding box center [531, 183] width 448 height 146
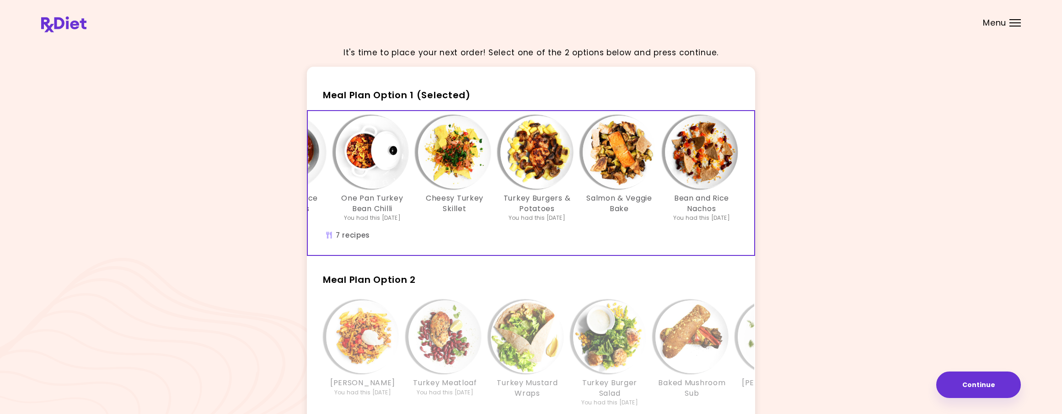
scroll to position [0, 156]
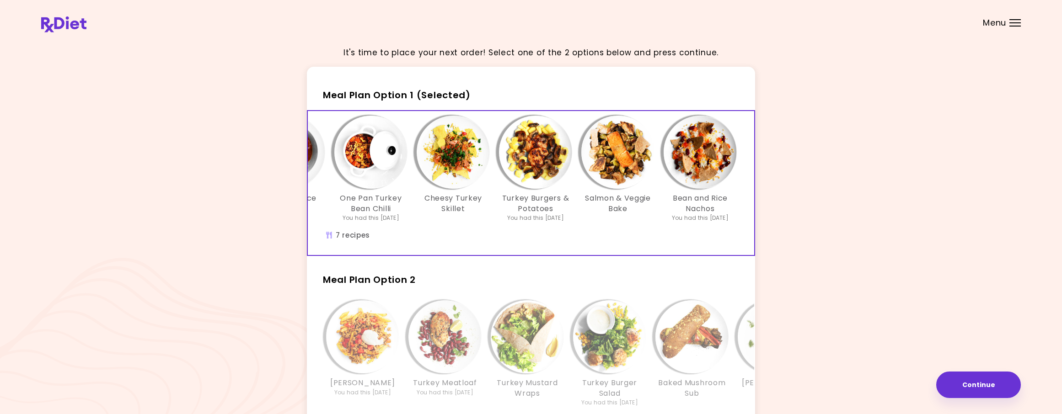
click at [708, 343] on img "Info - Baked Mushroom Sub - Meal Plan Option 2" at bounding box center [692, 337] width 73 height 73
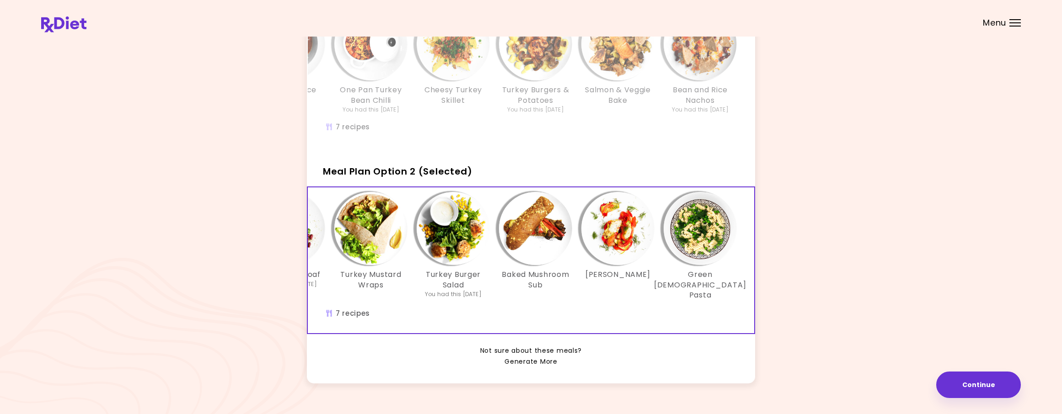
click at [540, 368] on link "Generate More" at bounding box center [531, 362] width 53 height 11
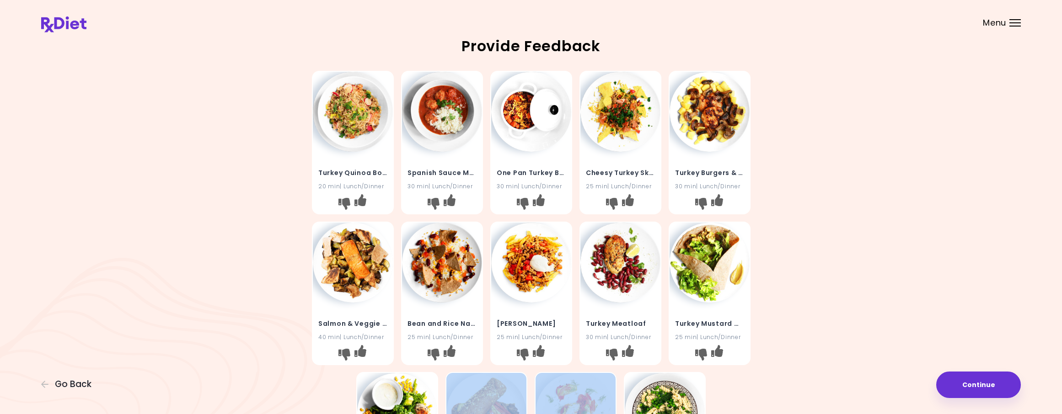
drag, startPoint x: 540, startPoint y: 378, endPoint x: 467, endPoint y: 370, distance: 73.7
click at [467, 370] on div "Turkey Quinoa Bowl 20 min | Lunch/Dinner Spanish Sauce Meatballs 30 min | Lunch…" at bounding box center [531, 293] width 439 height 452
click at [449, 355] on icon "I like this recipe" at bounding box center [449, 351] width 12 height 12
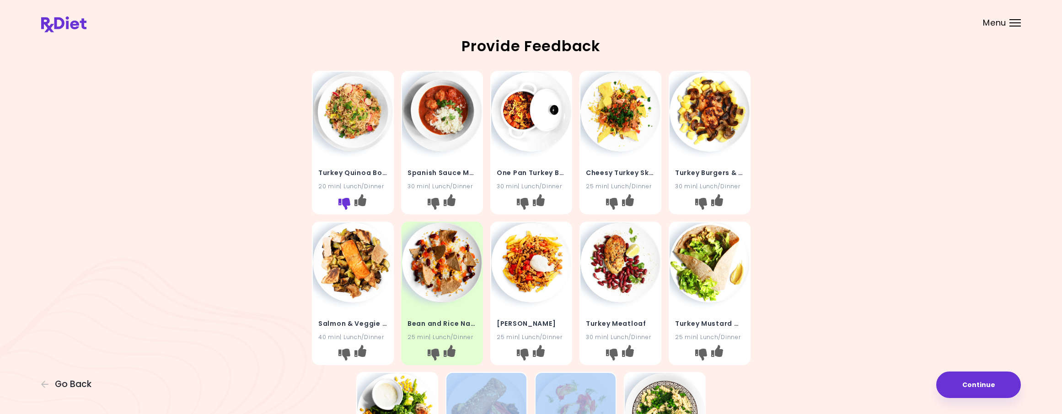
click at [344, 204] on icon "I don't like this recipe" at bounding box center [344, 204] width 12 height 12
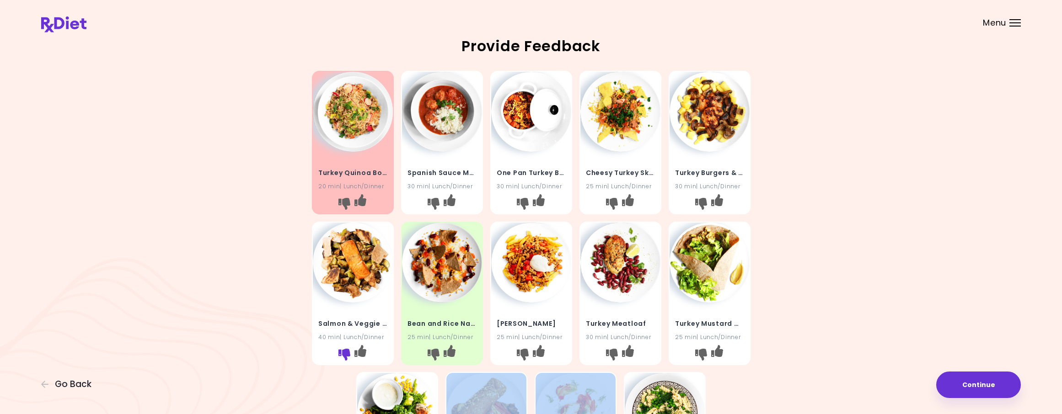
click at [340, 351] on icon "I don't like this recipe" at bounding box center [344, 355] width 12 height 12
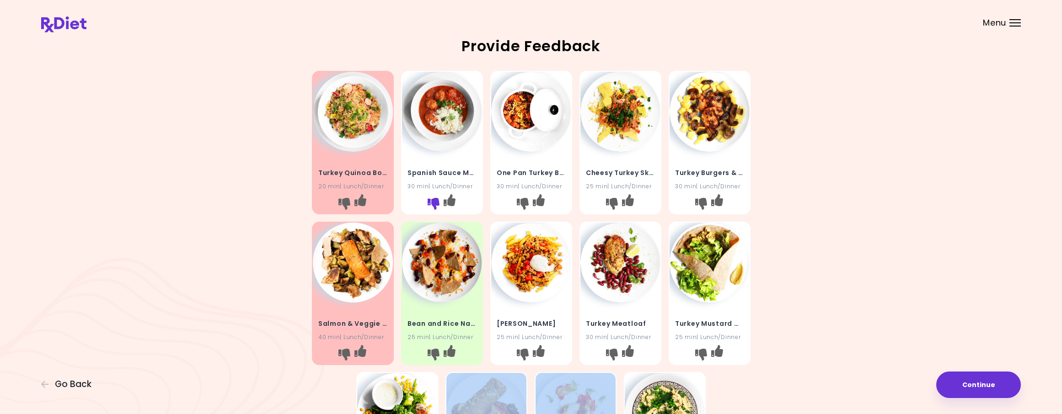
click at [434, 202] on icon "I don't like this recipe" at bounding box center [433, 204] width 12 height 12
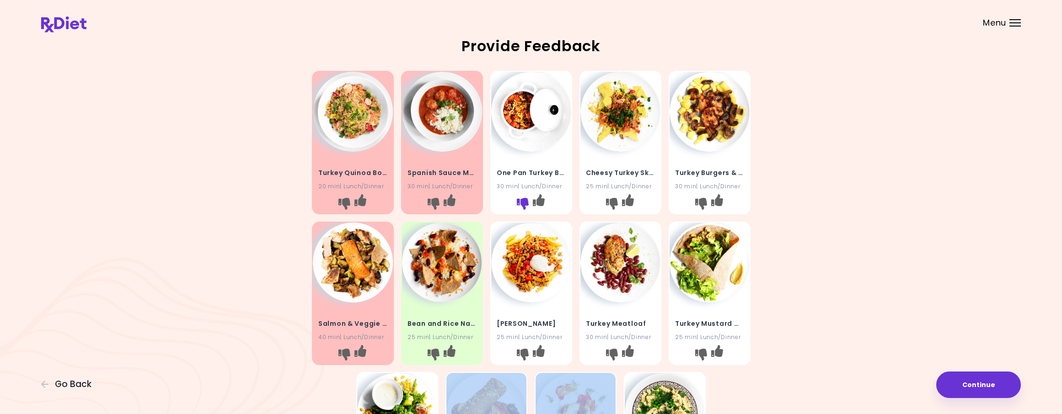
click at [522, 199] on icon "I don't like this recipe" at bounding box center [522, 204] width 12 height 12
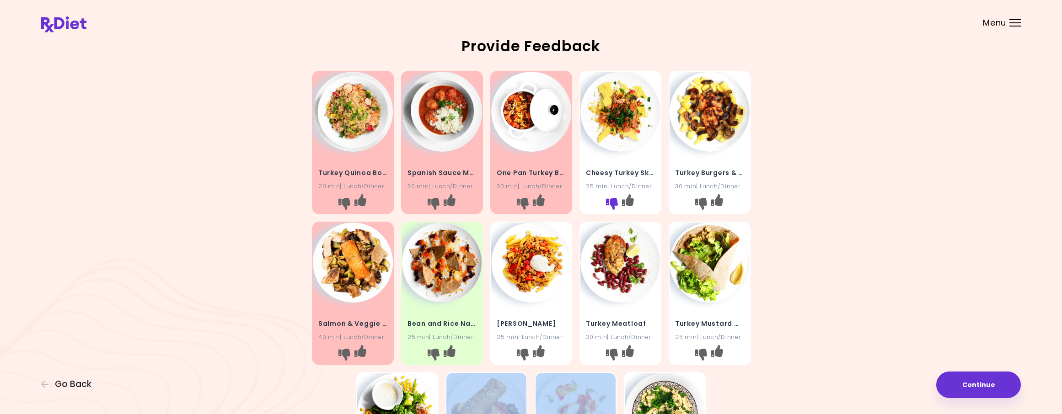
click at [607, 199] on icon "I don't like this recipe" at bounding box center [612, 204] width 12 height 12
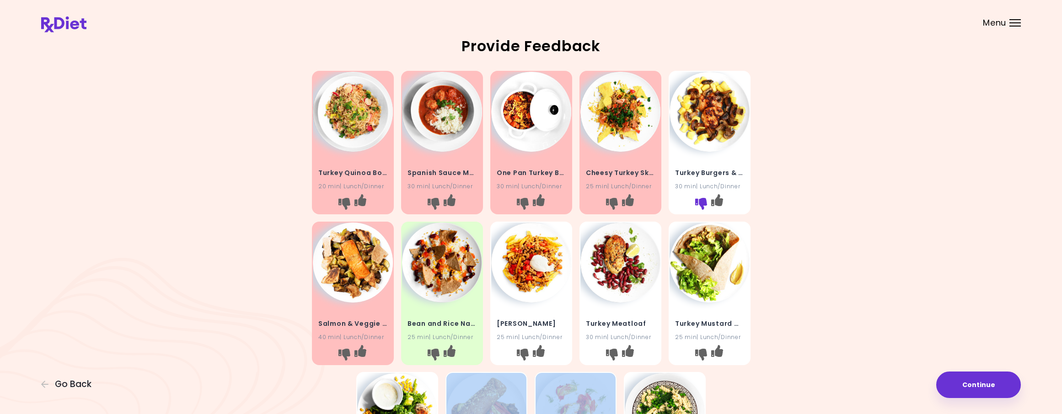
click at [705, 199] on icon "I don't like this recipe" at bounding box center [701, 204] width 12 height 12
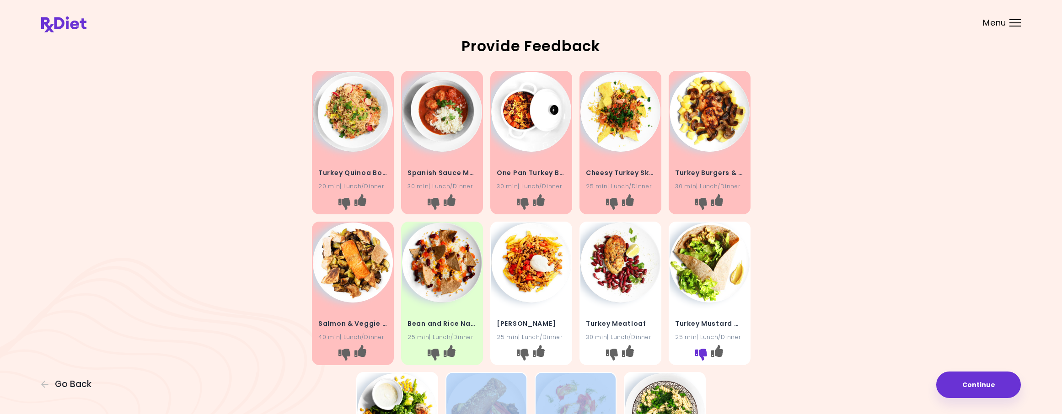
click at [701, 352] on icon "I don't like this recipe" at bounding box center [701, 355] width 12 height 12
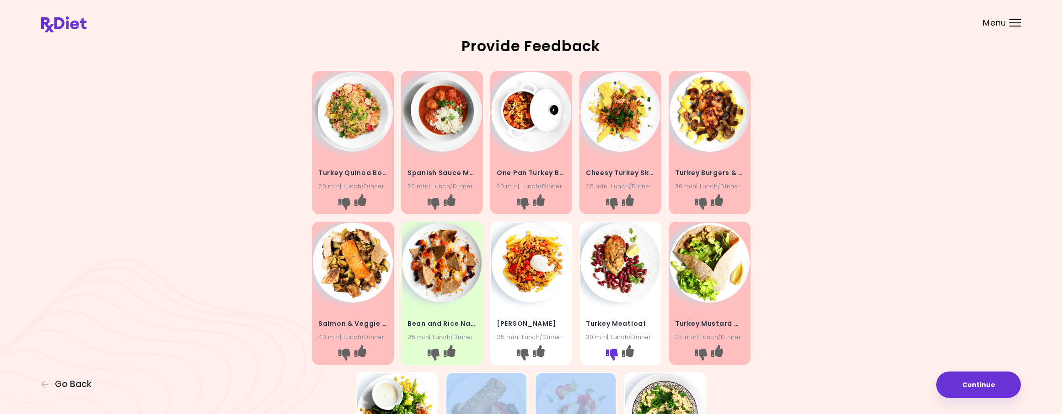
click at [607, 354] on icon "I don't like this recipe" at bounding box center [612, 355] width 12 height 12
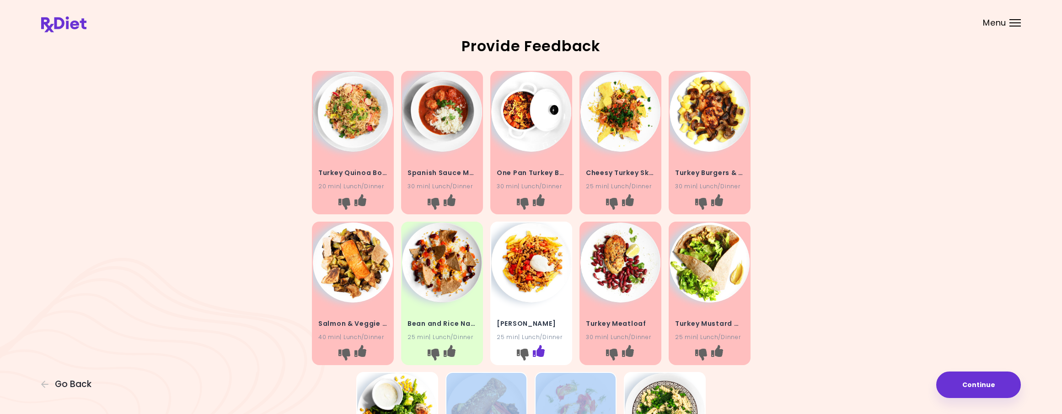
click at [541, 352] on icon "I like this recipe" at bounding box center [538, 351] width 12 height 12
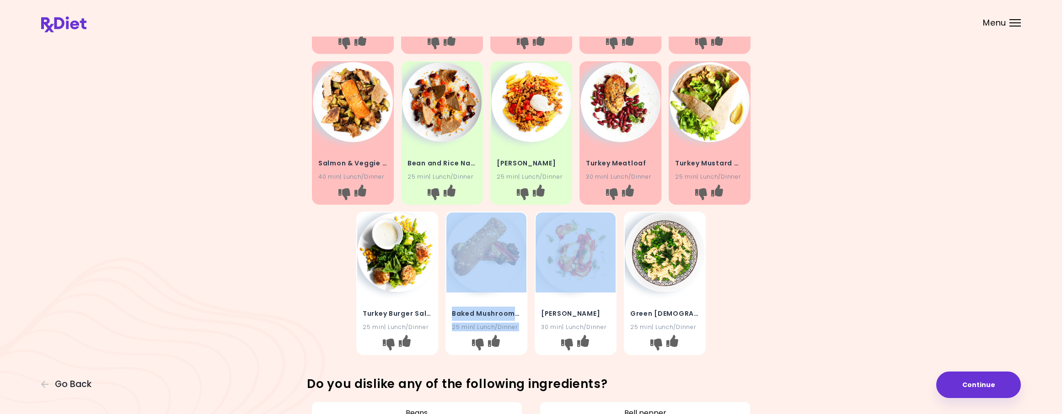
scroll to position [195, 0]
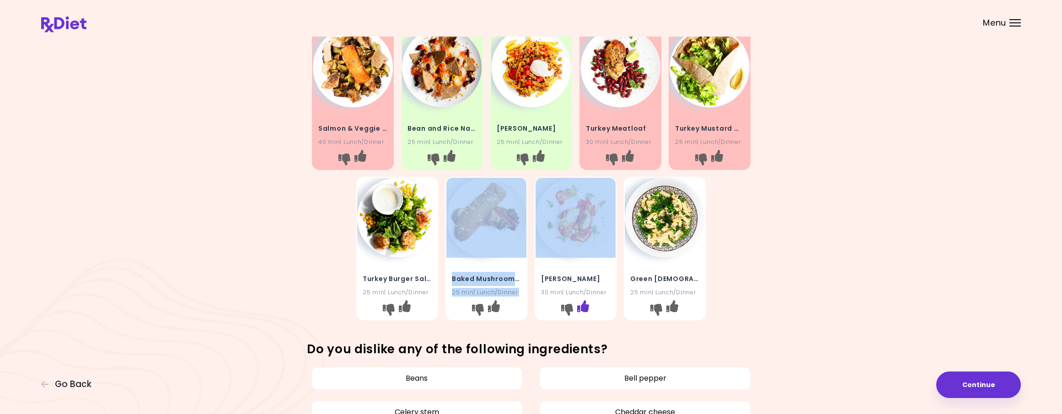
click at [582, 306] on icon "I like this recipe" at bounding box center [583, 307] width 12 height 12
click at [518, 316] on div at bounding box center [486, 311] width 80 height 17
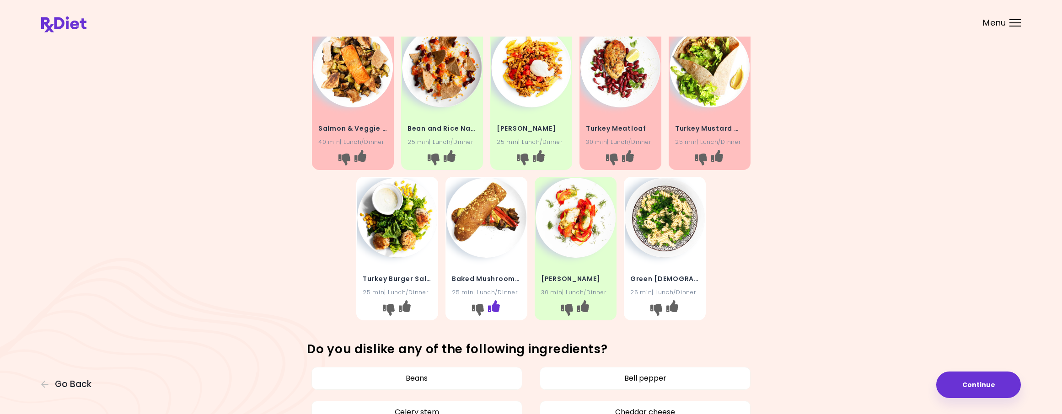
click at [493, 307] on icon "I like this recipe" at bounding box center [494, 307] width 12 height 12
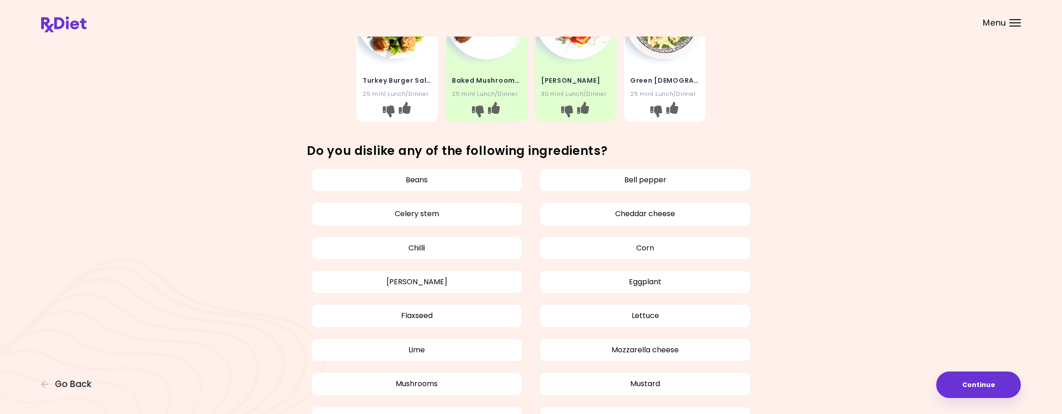
scroll to position [396, 0]
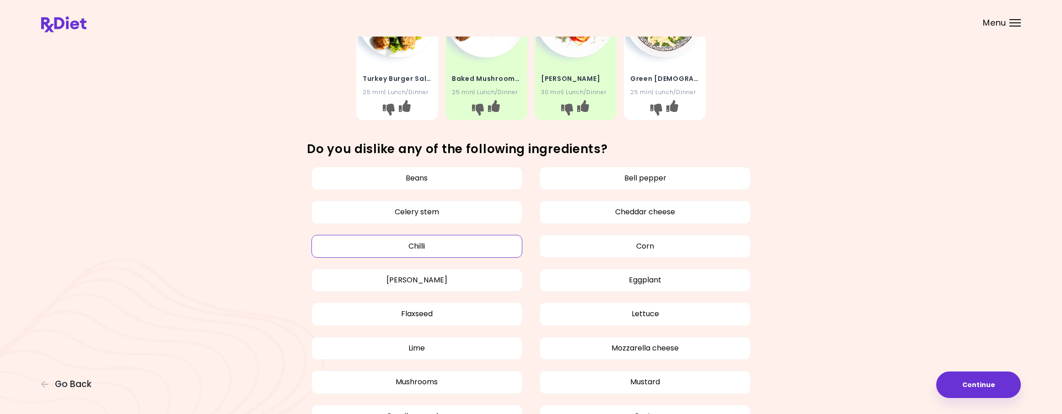
click at [435, 254] on button "Chilli" at bounding box center [417, 246] width 211 height 23
click at [425, 317] on button "Flaxseed" at bounding box center [417, 314] width 211 height 23
click at [664, 182] on button "Bell pepper" at bounding box center [645, 178] width 211 height 23
click at [699, 344] on button "Mozzarella cheese" at bounding box center [645, 348] width 211 height 23
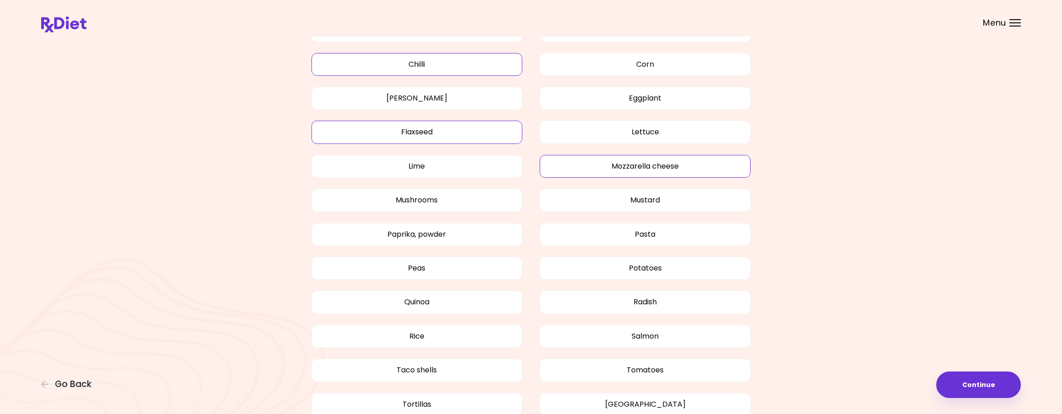
scroll to position [583, 0]
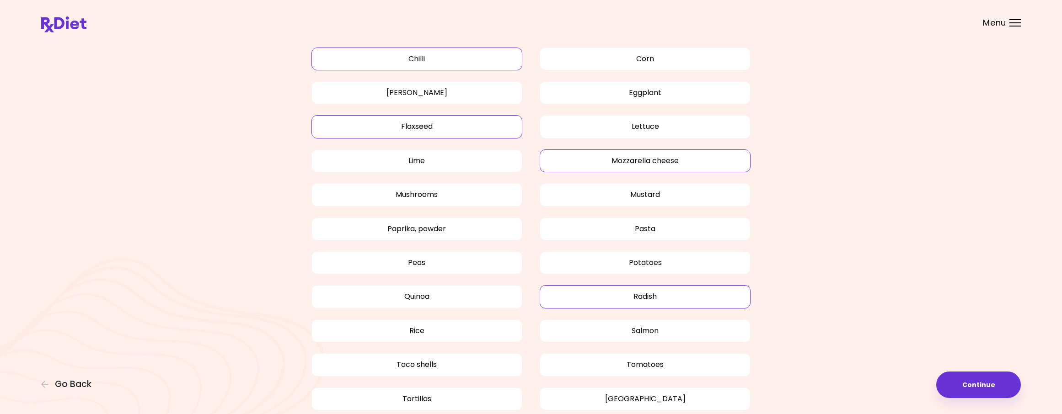
click at [701, 299] on button "Radish" at bounding box center [645, 296] width 211 height 23
click at [689, 333] on button "Salmon" at bounding box center [645, 331] width 211 height 23
click at [652, 406] on button "[GEOGRAPHIC_DATA]" at bounding box center [645, 399] width 211 height 23
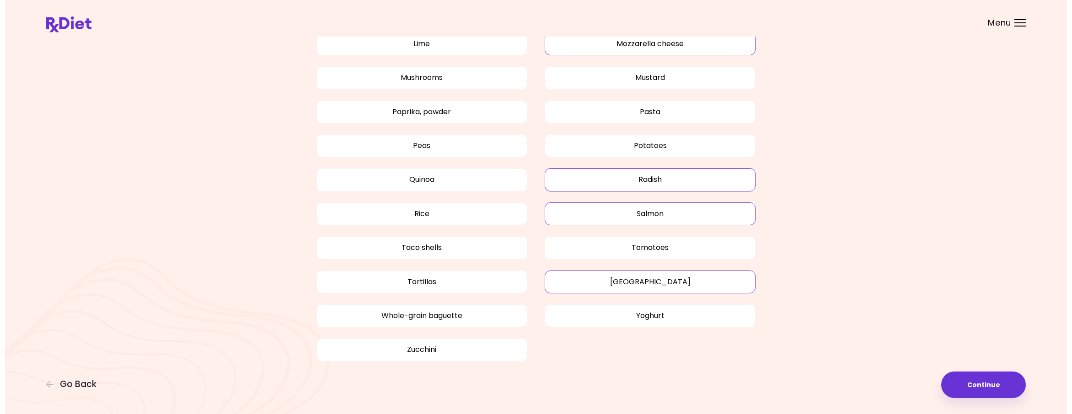
scroll to position [702, 0]
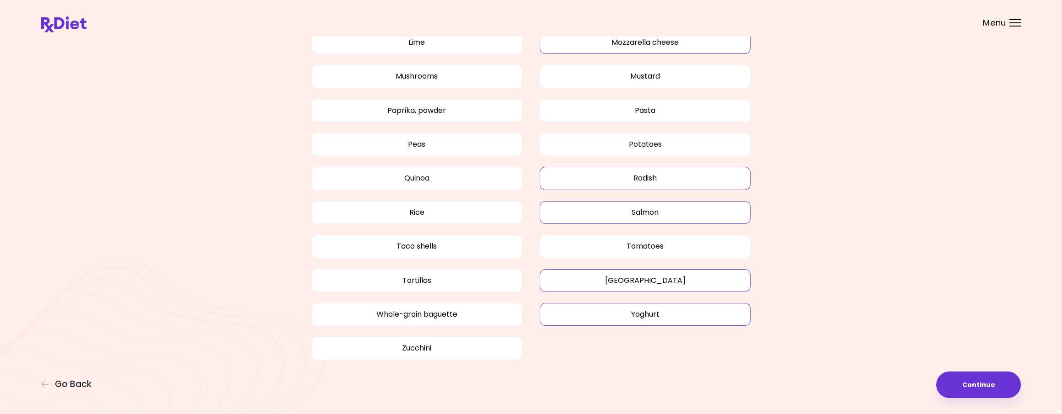
click at [686, 319] on button "Yoghurt" at bounding box center [645, 314] width 211 height 23
click at [980, 386] on button "Continue" at bounding box center [978, 385] width 85 height 27
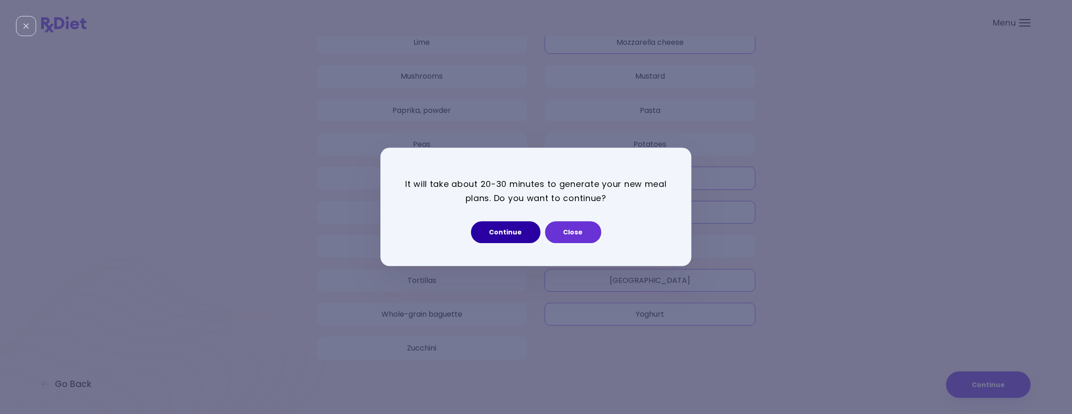
click at [517, 236] on button "Continue" at bounding box center [506, 233] width 70 height 22
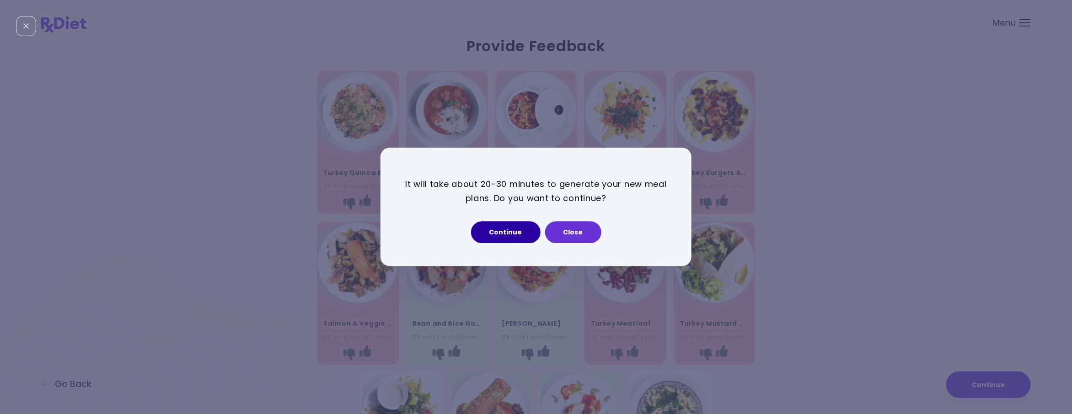
select select "*"
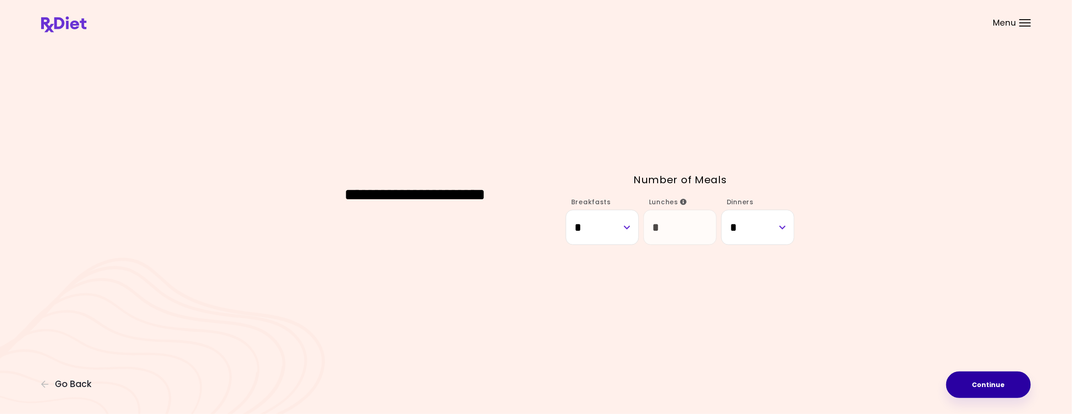
click at [1023, 382] on button "Continue" at bounding box center [988, 385] width 85 height 27
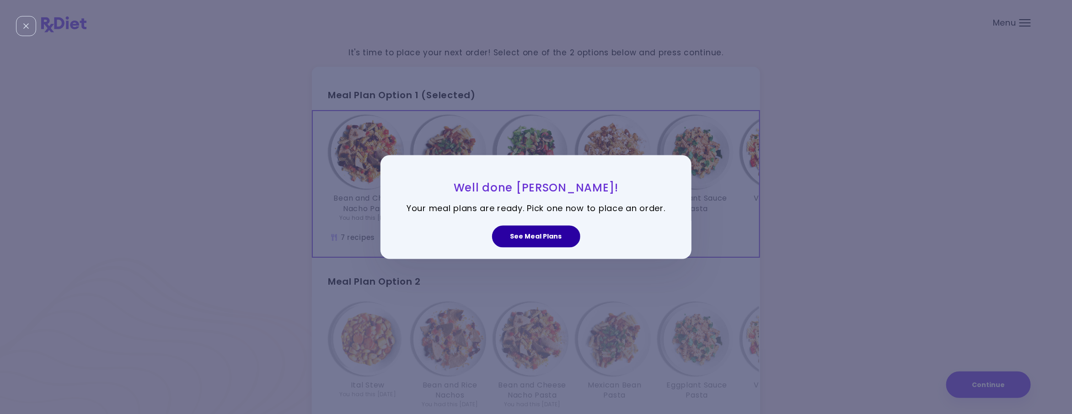
click at [549, 237] on button "See Meal Plans" at bounding box center [536, 237] width 88 height 22
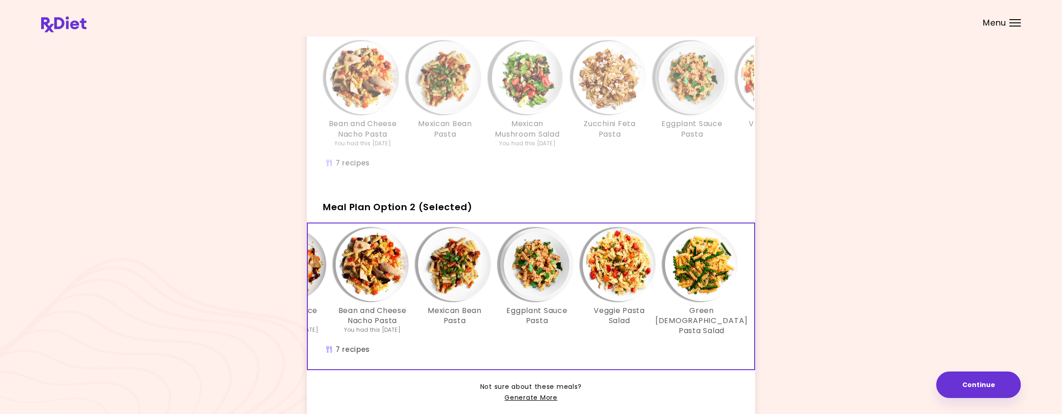
scroll to position [0, 156]
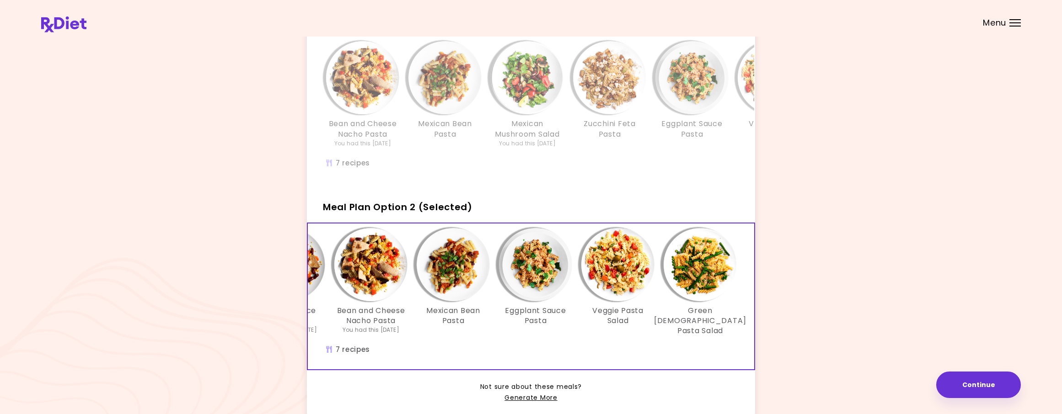
click at [747, 176] on div "Bean and Cheese Nacho Pasta You had this [DATE] Mexican Bean Pasta Mexican Mush…" at bounding box center [610, 110] width 604 height 146
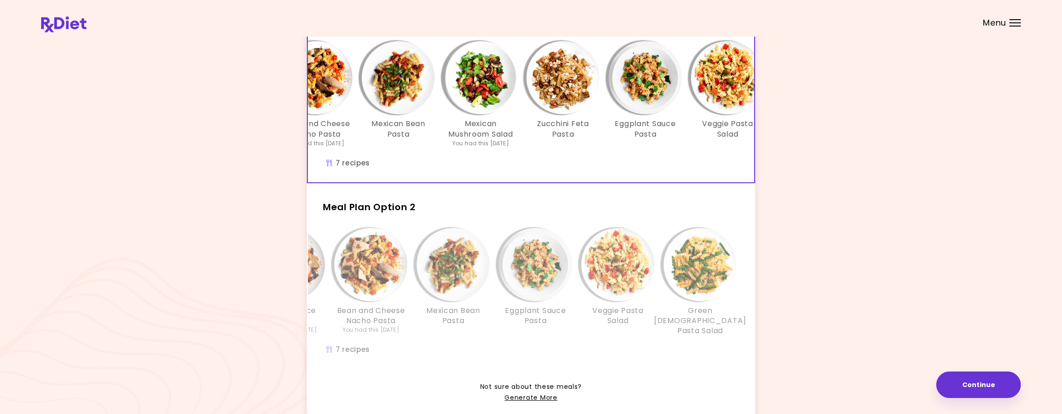
scroll to position [0, 0]
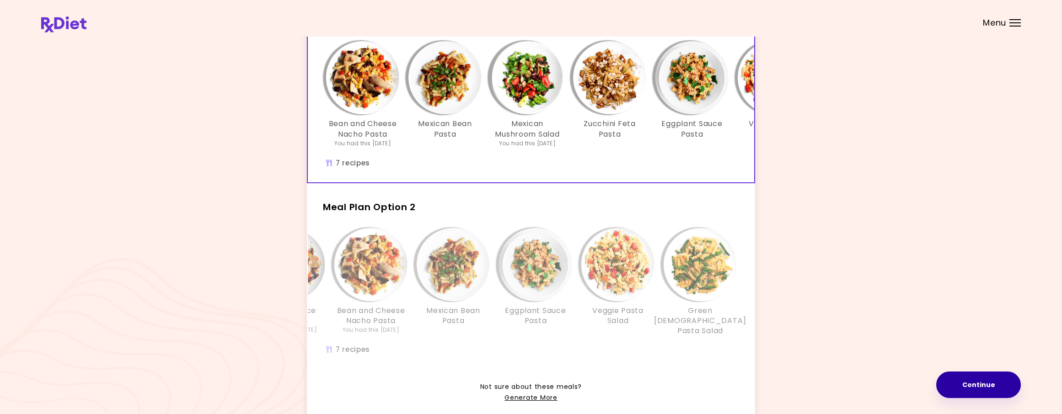
click at [998, 386] on button "Continue" at bounding box center [978, 385] width 85 height 27
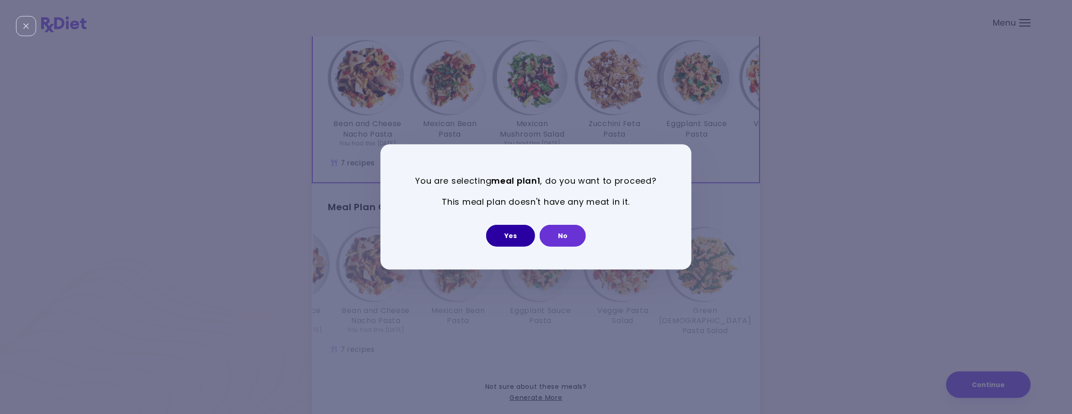
click at [515, 237] on button "Yes" at bounding box center [510, 236] width 49 height 22
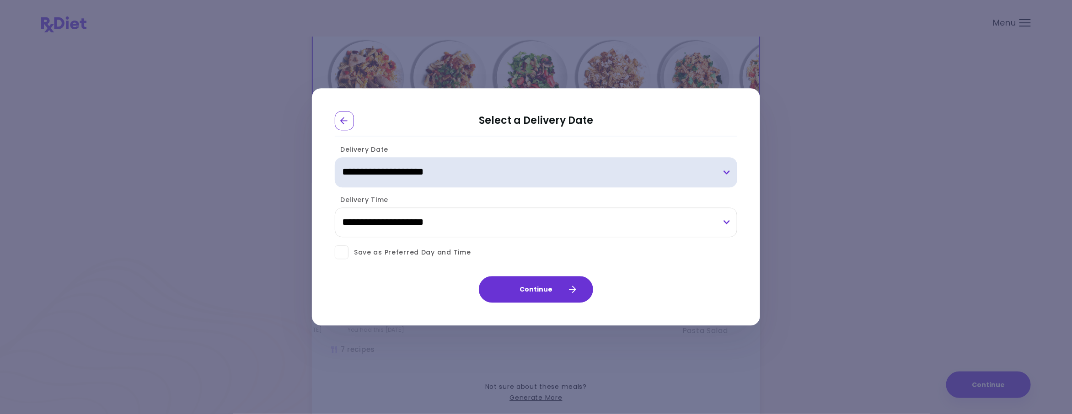
click at [725, 173] on select "**********" at bounding box center [536, 172] width 403 height 30
select select "**********"
click at [335, 157] on select "**********" at bounding box center [536, 172] width 403 height 30
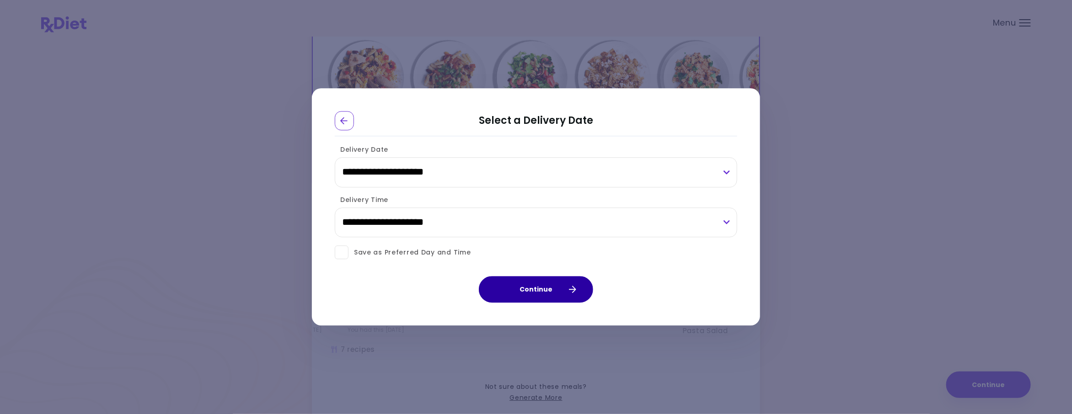
click at [559, 294] on button "Continue" at bounding box center [536, 290] width 114 height 27
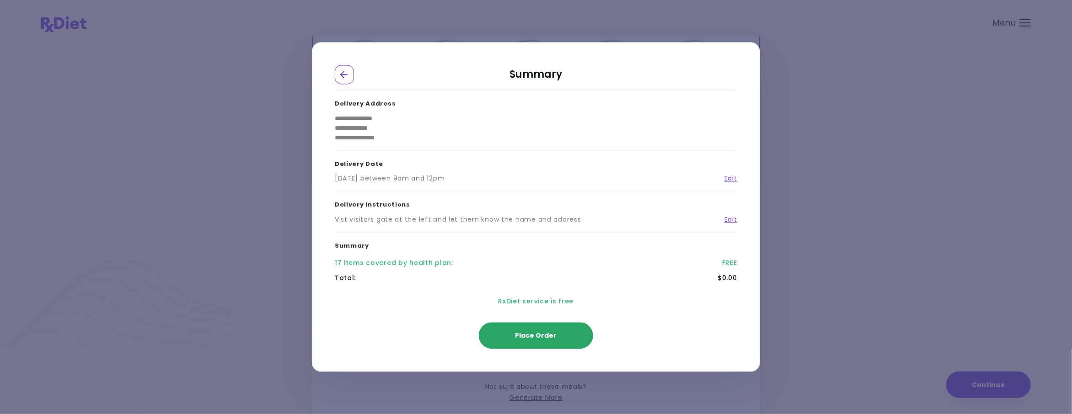
click at [559, 342] on button "Place Order" at bounding box center [536, 336] width 114 height 27
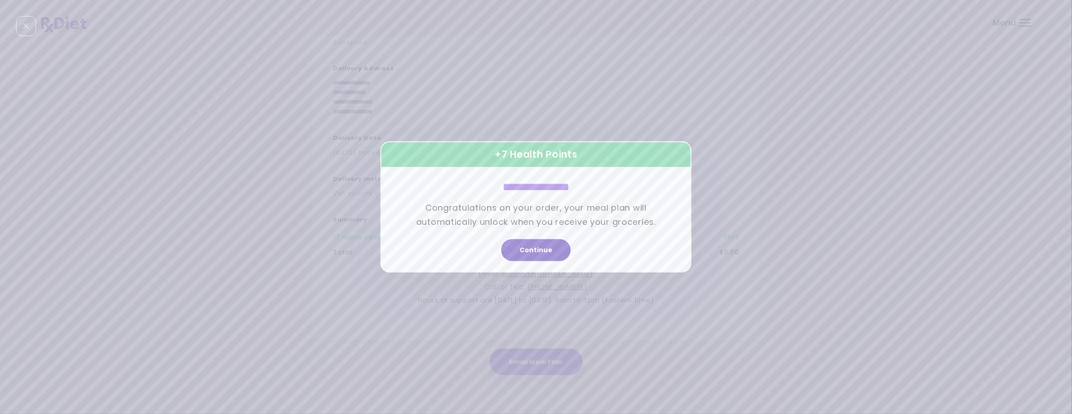
click at [550, 247] on button "Continue" at bounding box center [536, 251] width 70 height 22
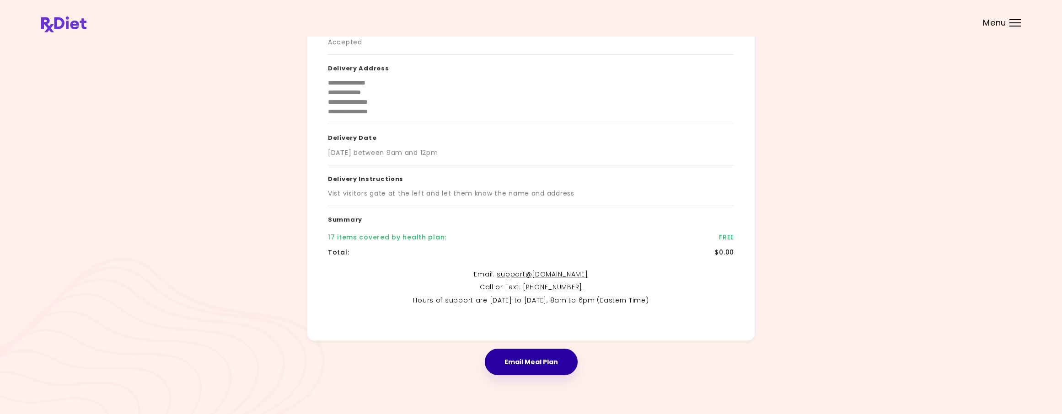
click at [540, 363] on button "Email Meal Plan" at bounding box center [531, 362] width 93 height 27
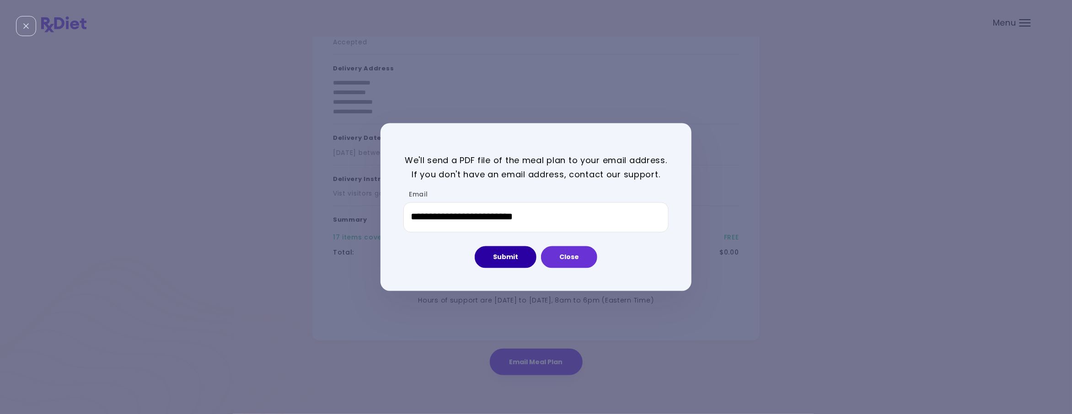
click at [504, 250] on button "Submit" at bounding box center [506, 257] width 62 height 22
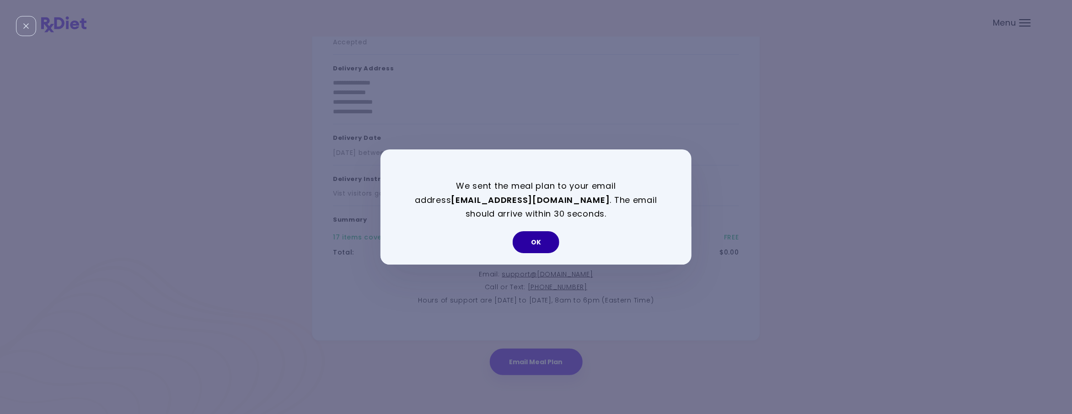
click at [536, 239] on button "OK" at bounding box center [536, 242] width 47 height 22
